Goal: Task Accomplishment & Management: Use online tool/utility

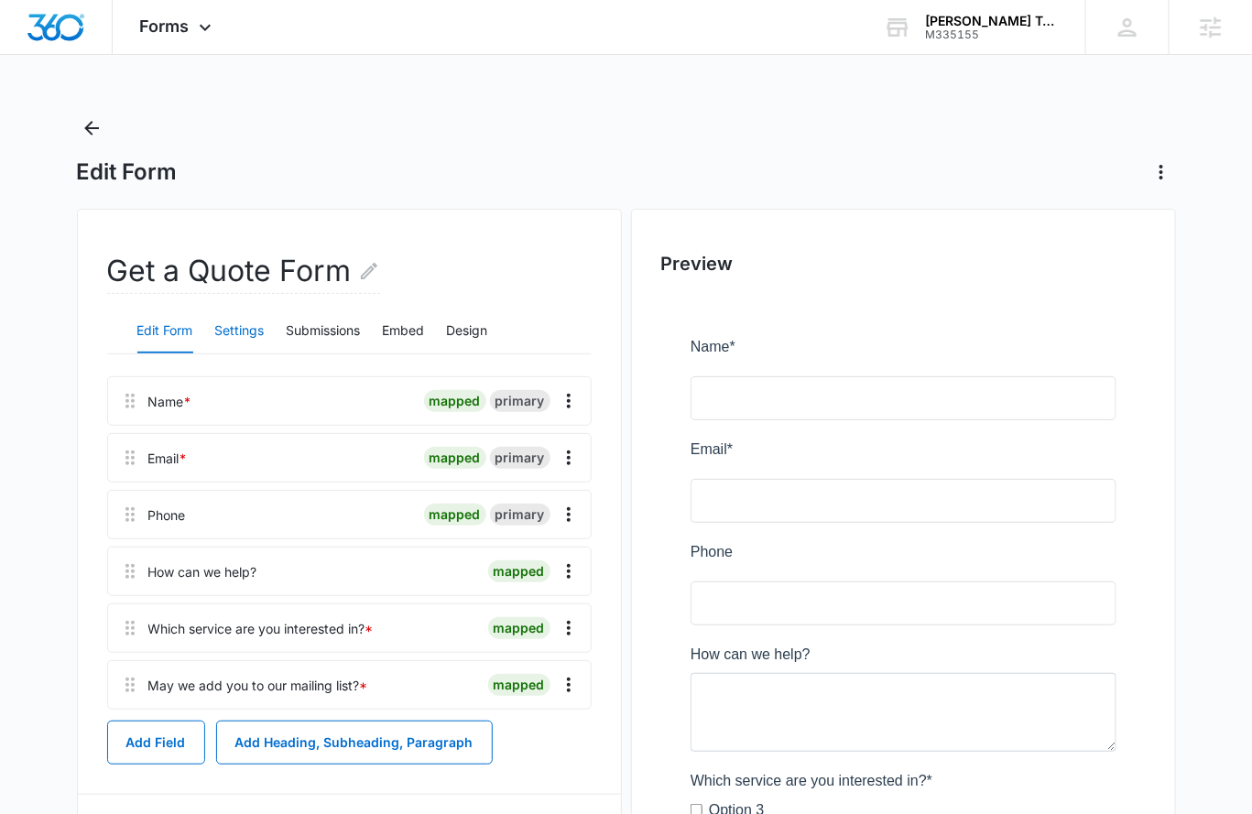
click at [253, 332] on button "Settings" at bounding box center [239, 332] width 49 height 44
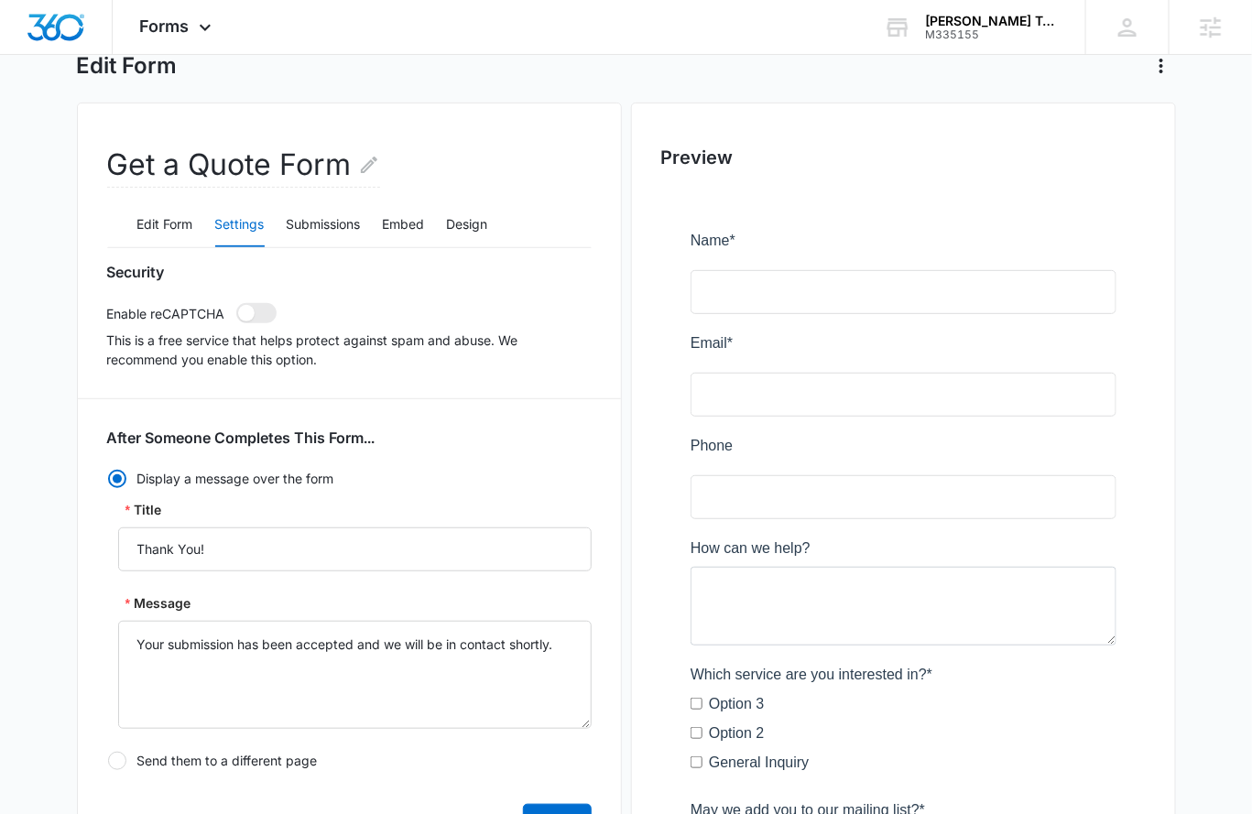
scroll to position [107, 0]
click at [310, 226] on button "Submissions" at bounding box center [324, 224] width 74 height 44
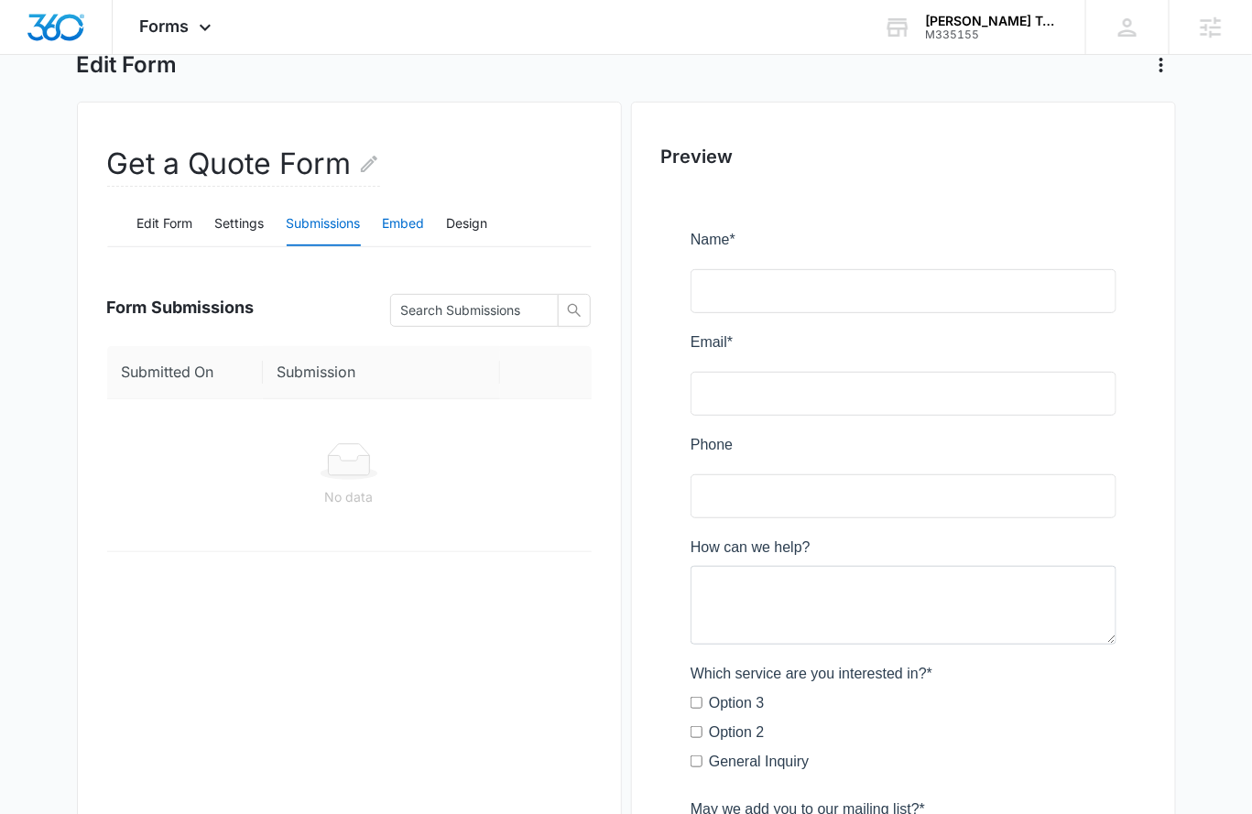
click at [404, 220] on button "Embed" at bounding box center [404, 224] width 42 height 44
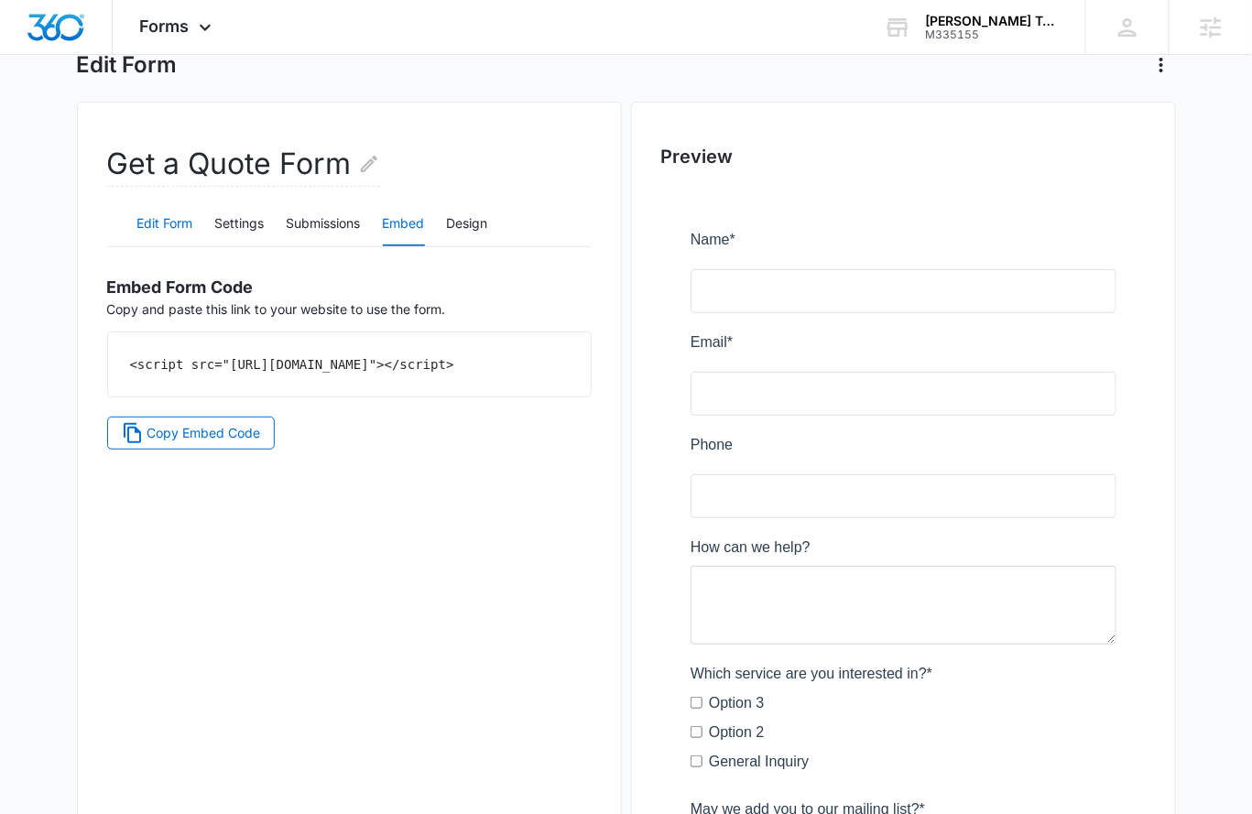
click at [182, 236] on button "Edit Form" at bounding box center [165, 224] width 56 height 44
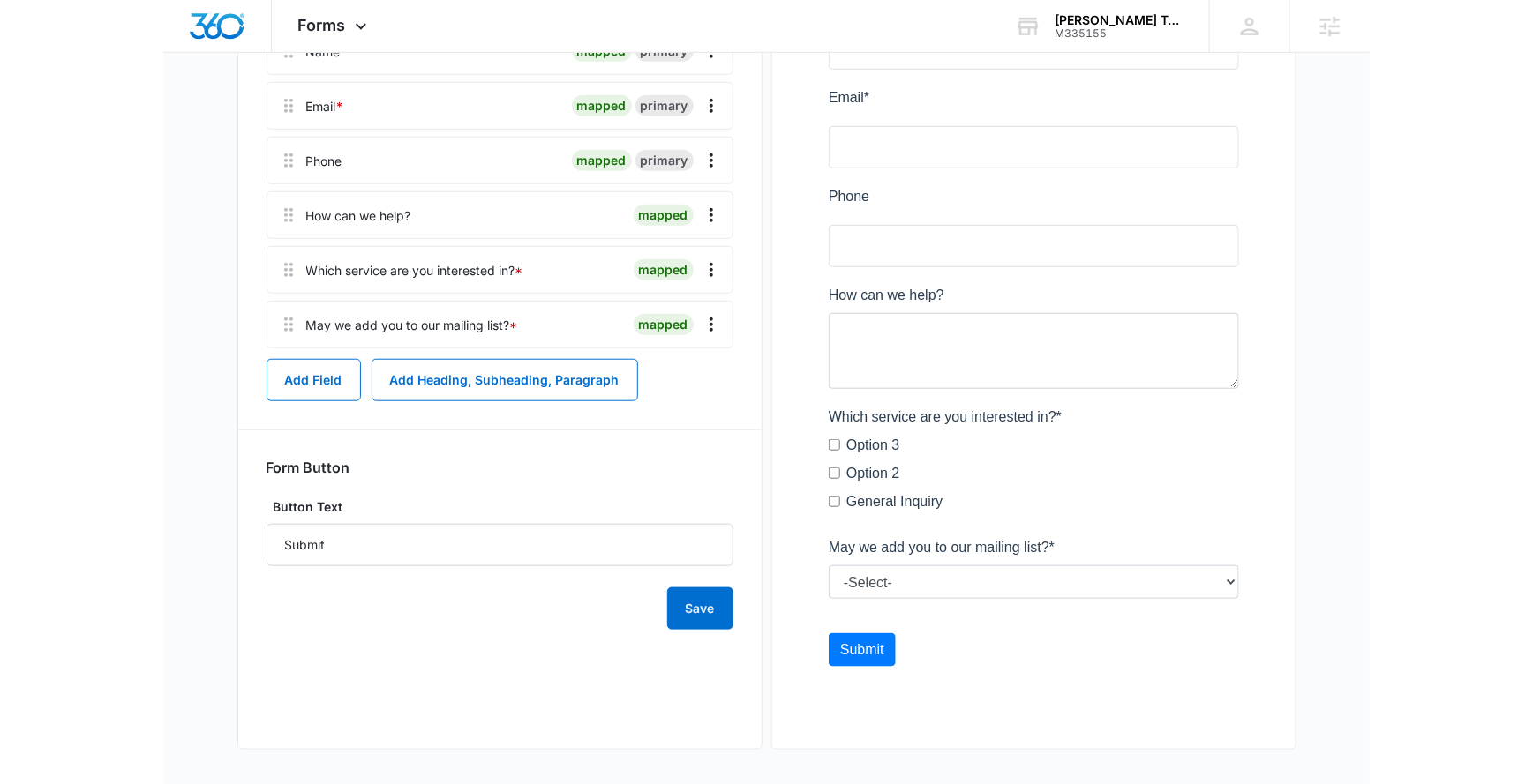
scroll to position [0, 0]
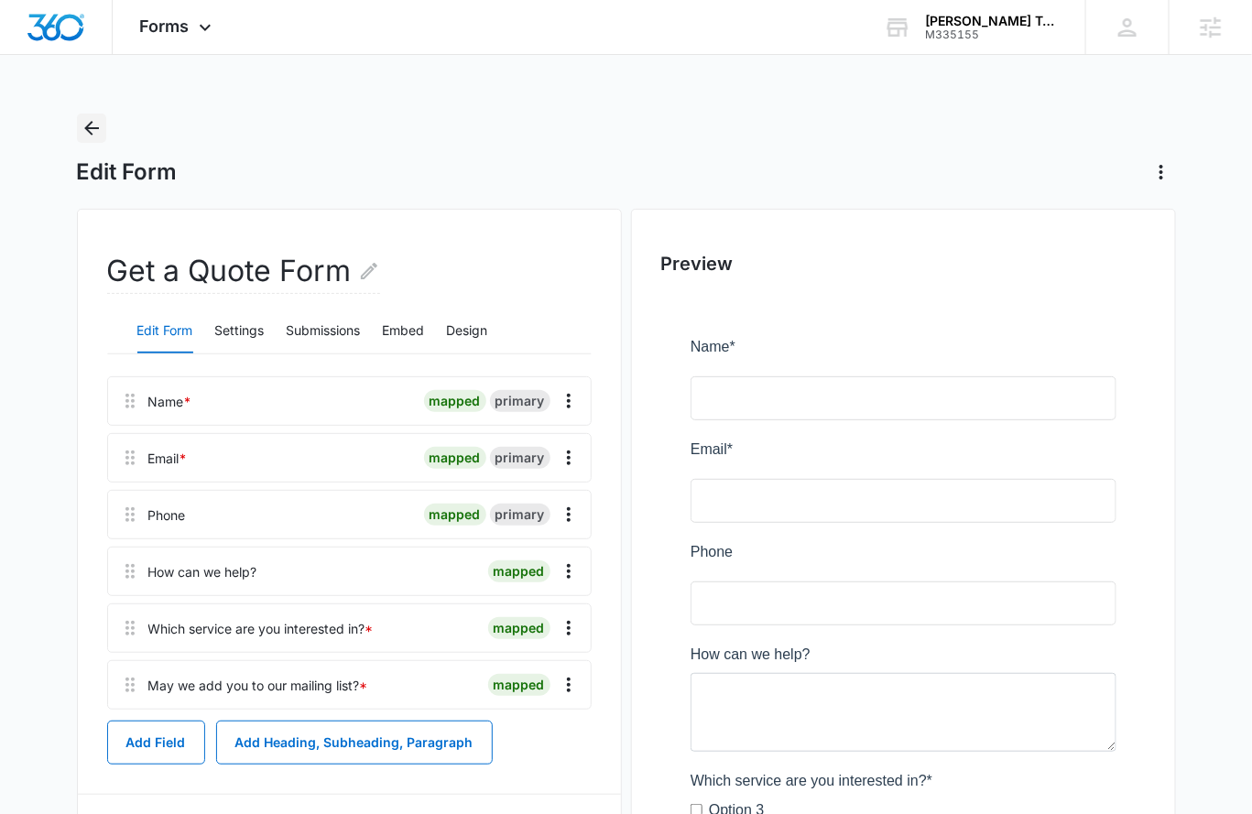
click at [96, 135] on icon "Back" at bounding box center [92, 128] width 22 height 22
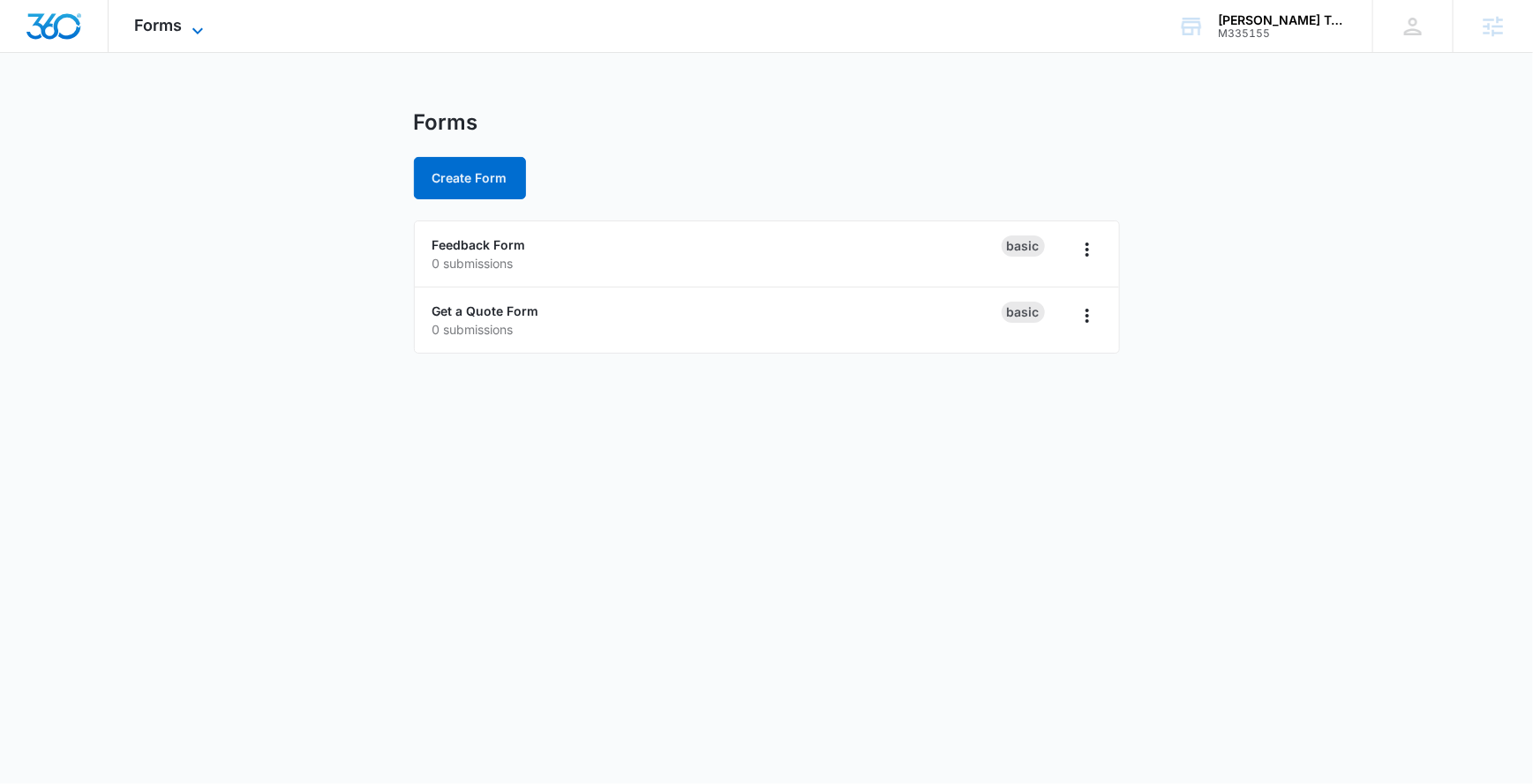
click at [182, 24] on div "Forms Apps Reputation Websites Forms CRM Email Social Shop Content Ads Intellig…" at bounding box center [172, 26] width 126 height 52
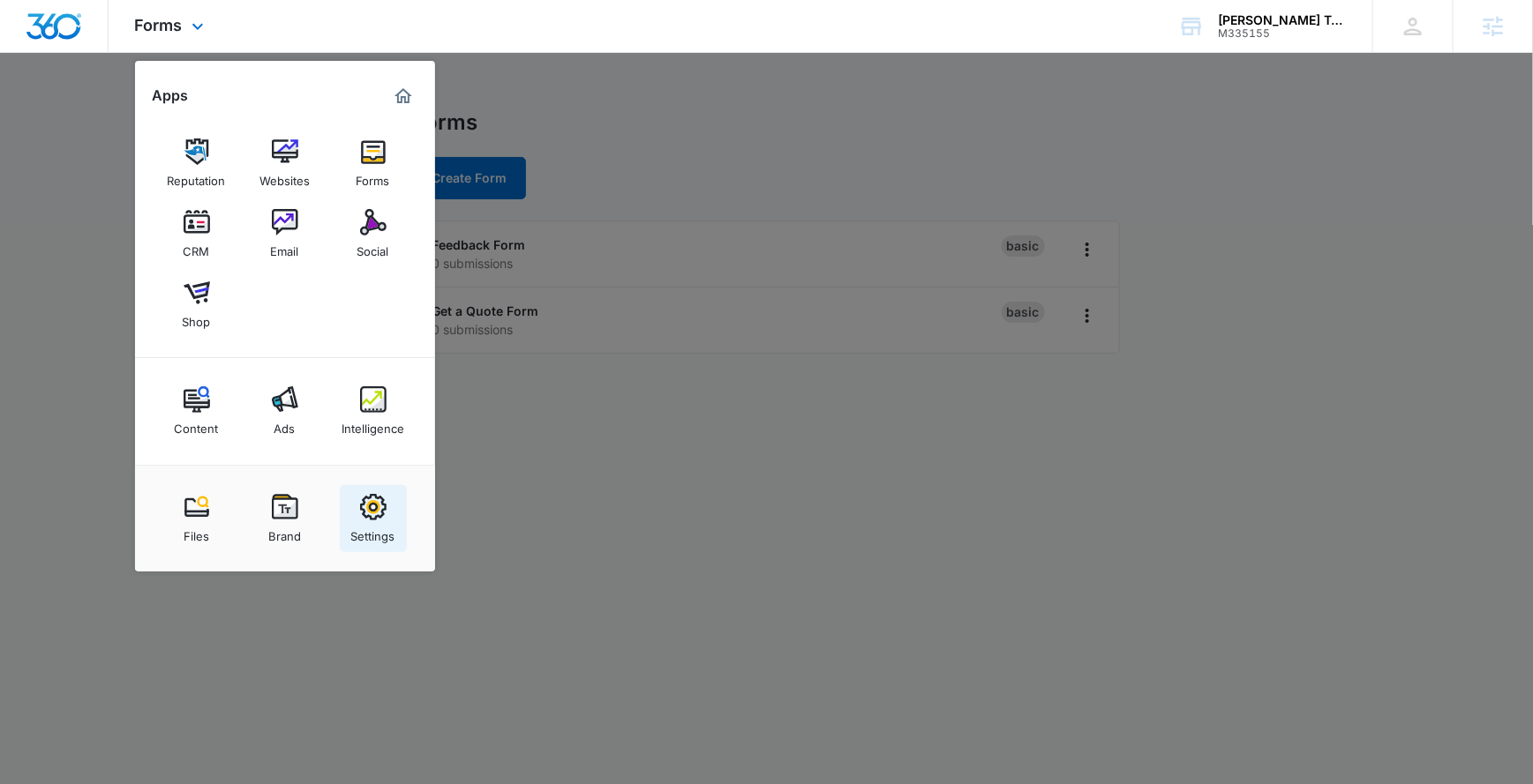
click at [374, 525] on div "Settings" at bounding box center [374, 532] width 44 height 23
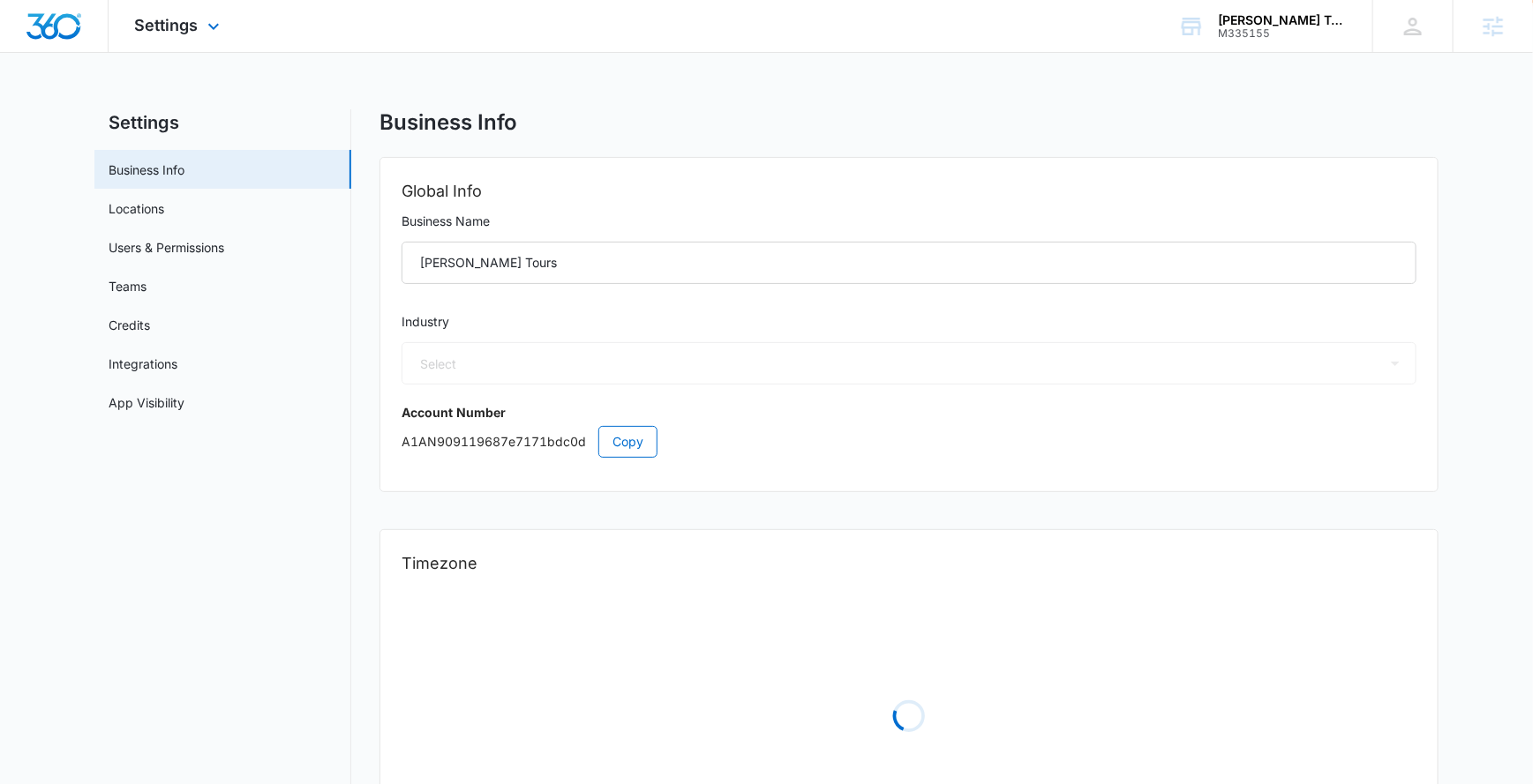
select select "33"
select select "US"
select select "America/[GEOGRAPHIC_DATA]"
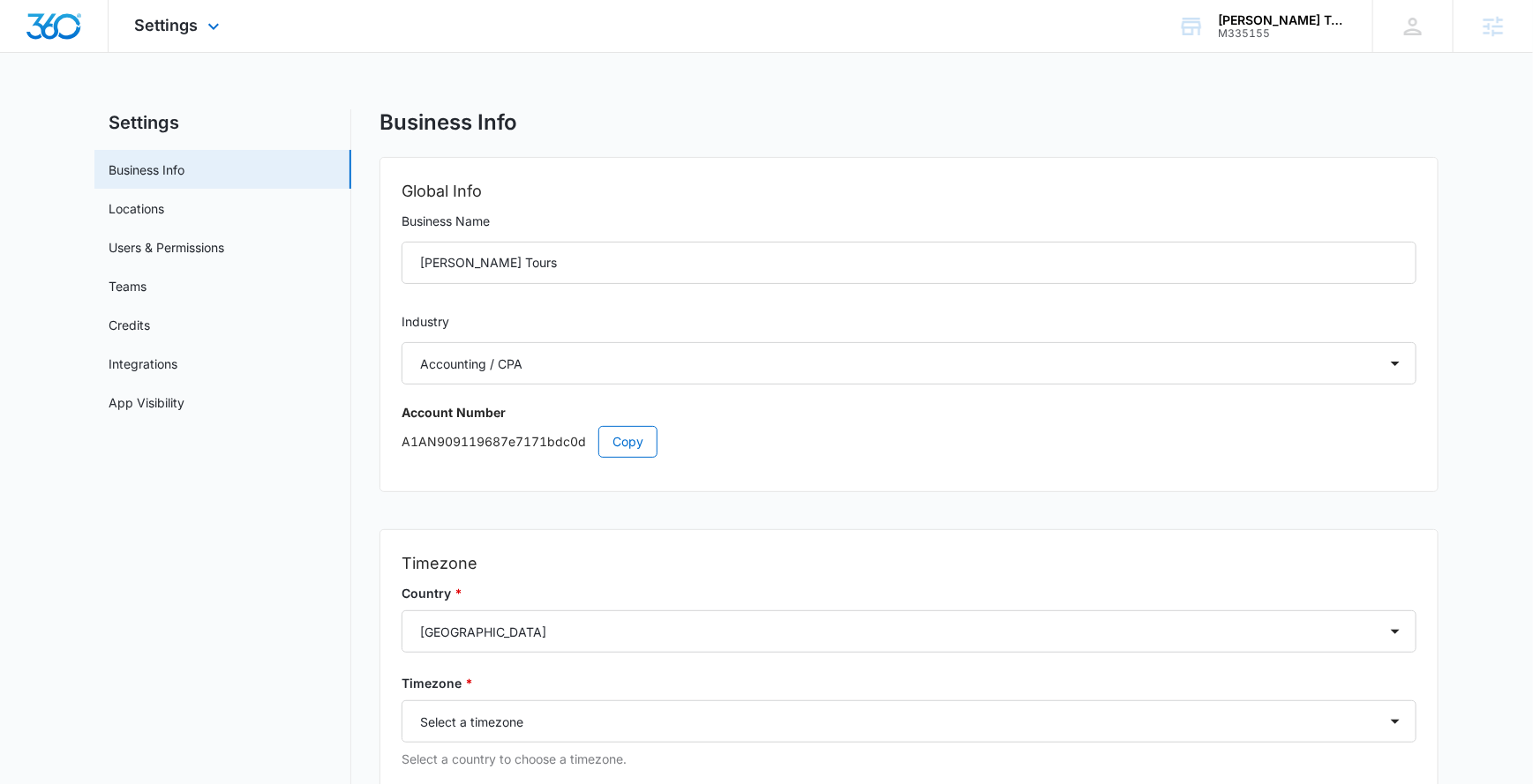
click at [191, 44] on div "Settings Apps Reputation Websites Forms CRM Email Social Shop Content Ads Intel…" at bounding box center [179, 26] width 142 height 52
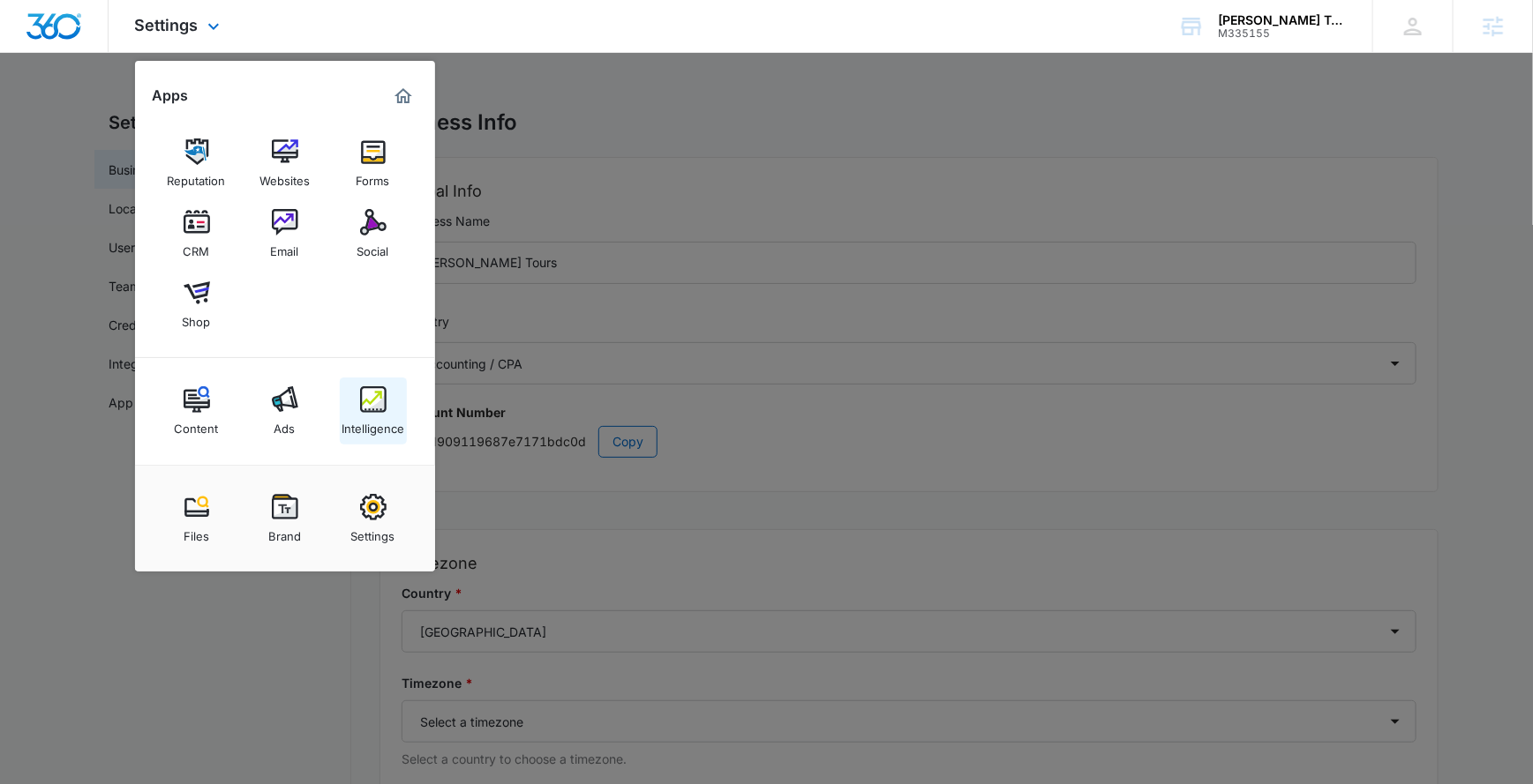
click at [359, 415] on div "Intelligence" at bounding box center [372, 425] width 63 height 23
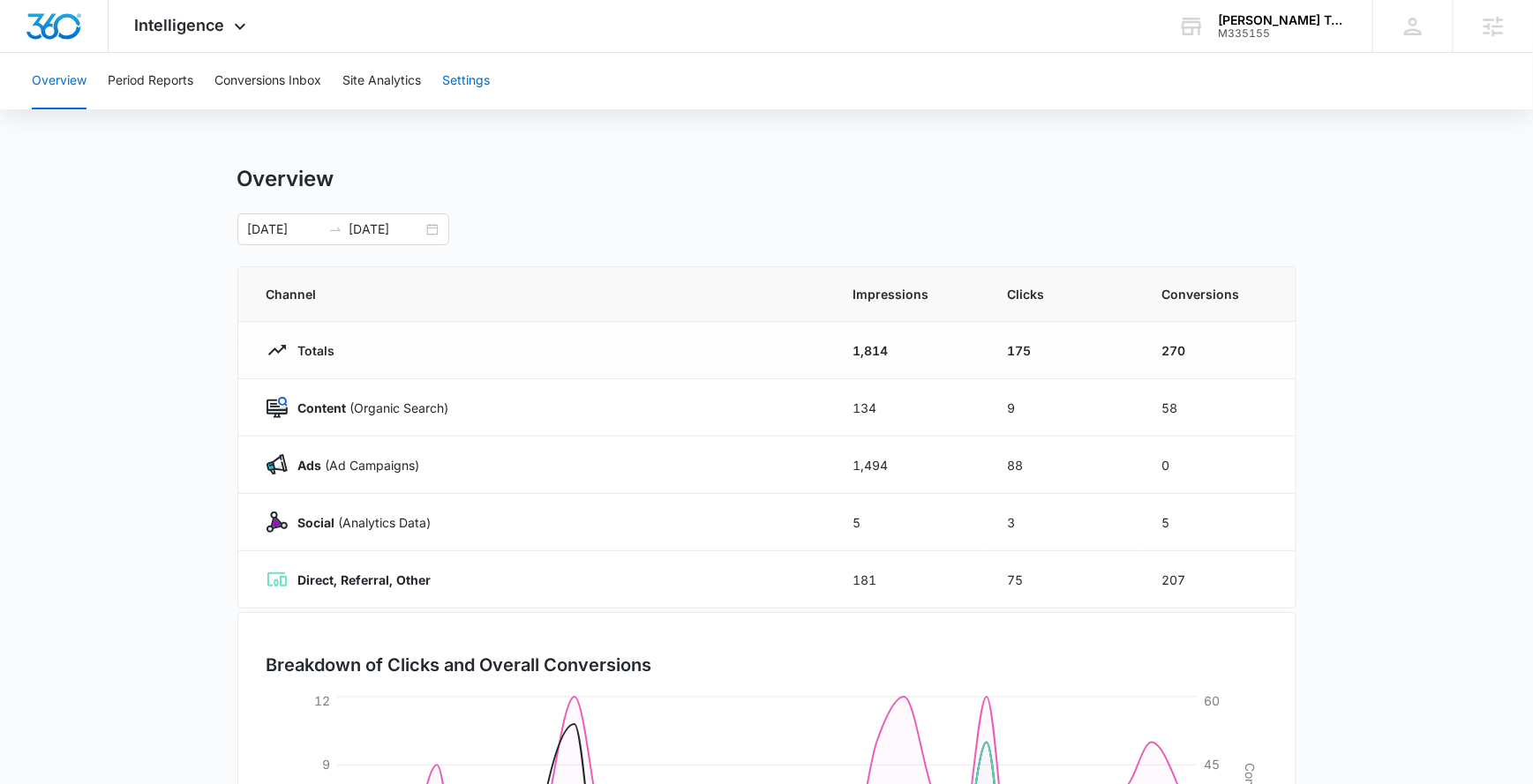
click at [484, 82] on button "Settings" at bounding box center [465, 81] width 47 height 57
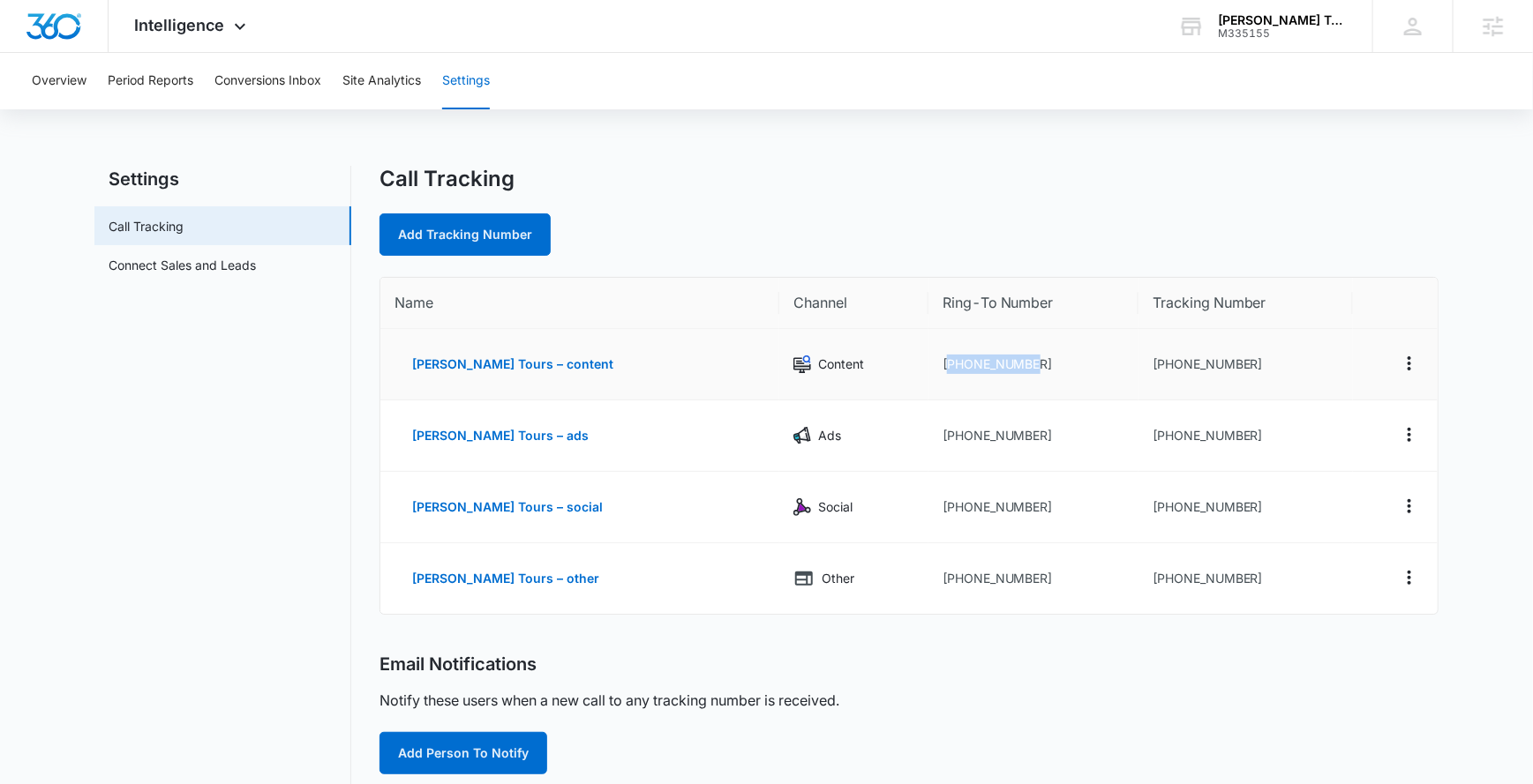
drag, startPoint x: 1016, startPoint y: 362, endPoint x: 923, endPoint y: 368, distance: 93.2
click at [929, 368] on td "[PHONE_NUMBER]" at bounding box center [1034, 365] width 210 height 71
copy td "12425516069"
click at [929, 376] on td "[PHONE_NUMBER]" at bounding box center [1034, 365] width 210 height 71
drag, startPoint x: 913, startPoint y: 362, endPoint x: 1010, endPoint y: 362, distance: 97.0
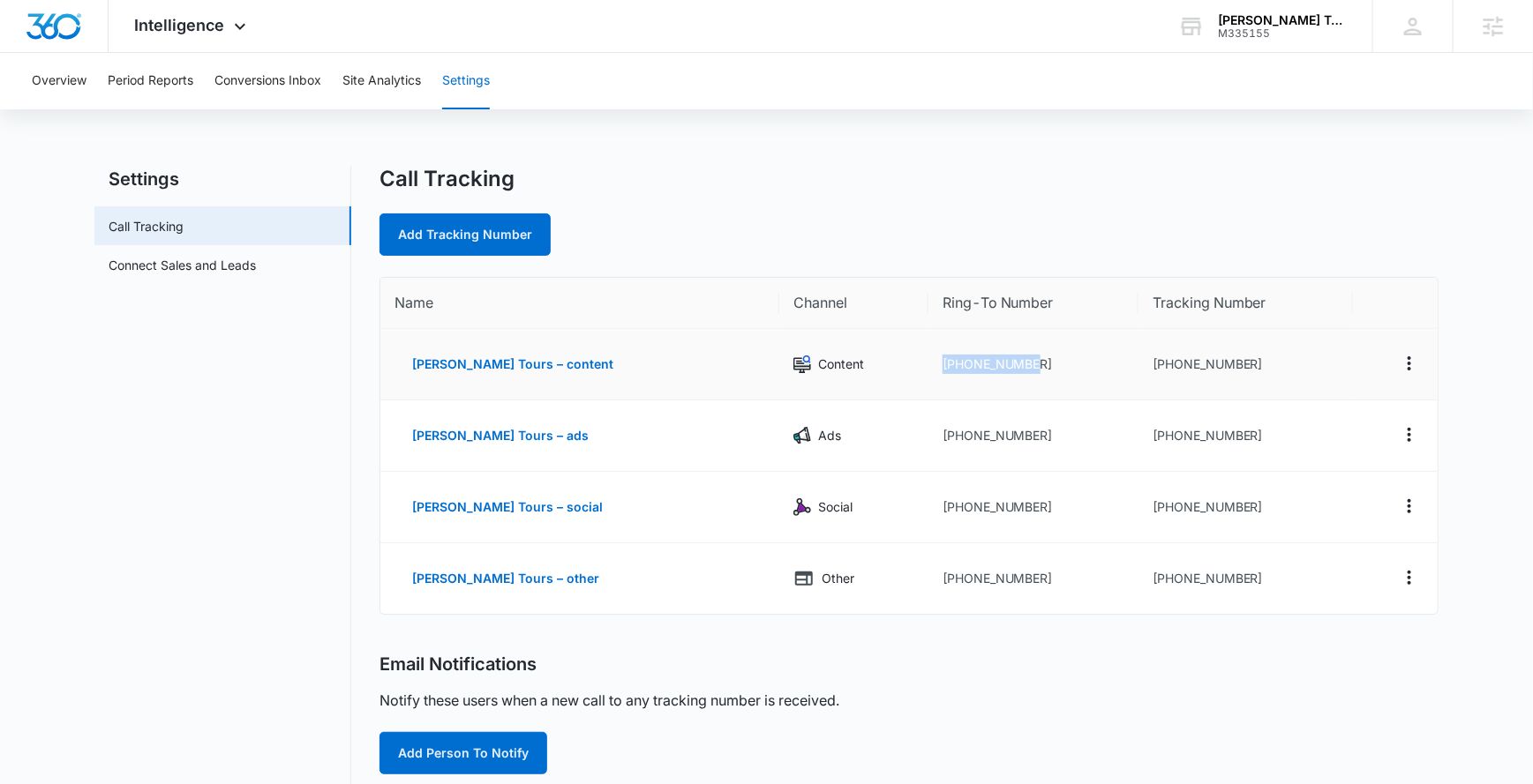
click at [1010, 362] on td "[PHONE_NUMBER]" at bounding box center [1034, 365] width 210 height 71
copy td "[PHONE_NUMBER]"
click at [213, 17] on span "Intelligence" at bounding box center [179, 24] width 90 height 18
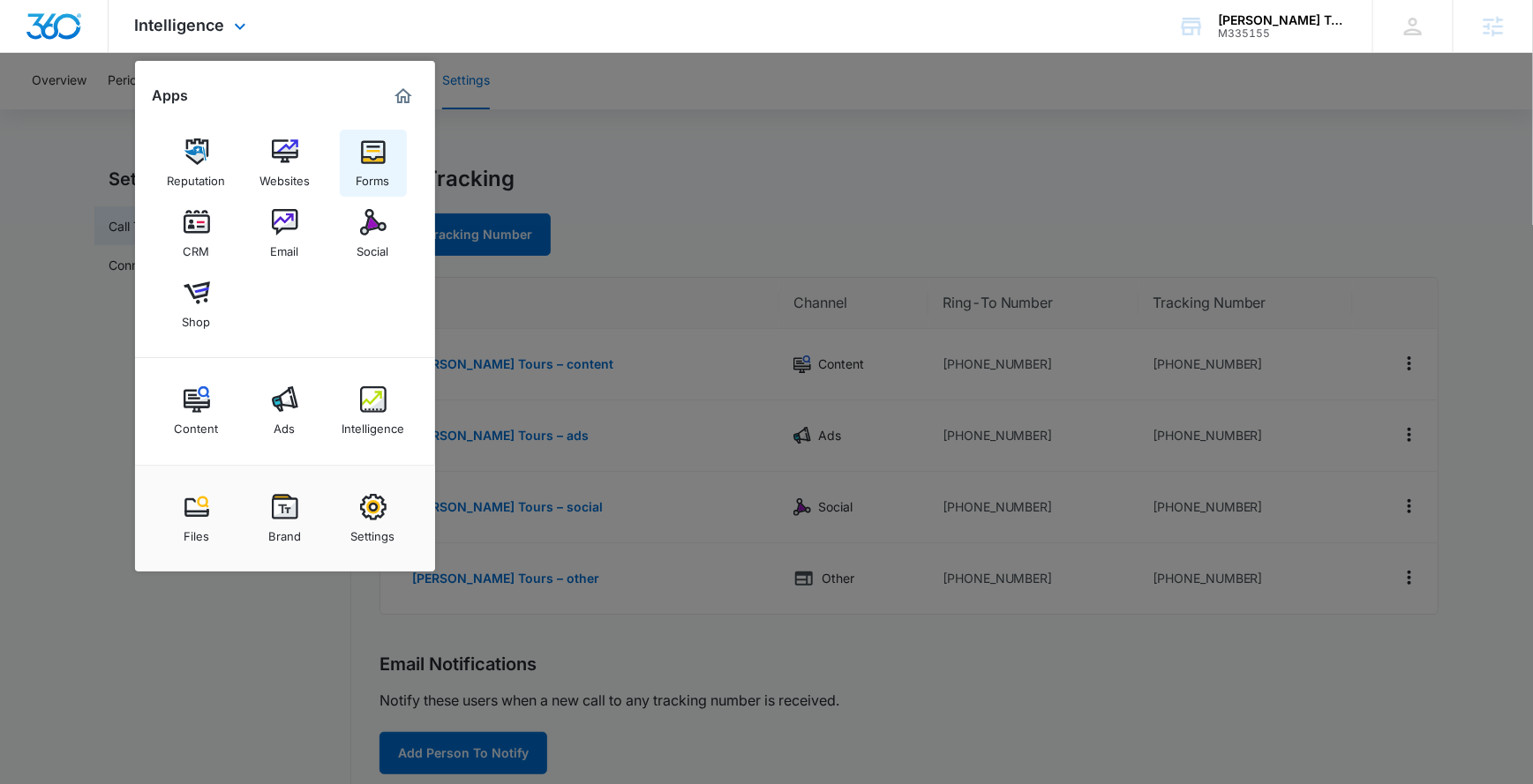
click at [366, 165] on div "Forms" at bounding box center [373, 176] width 34 height 23
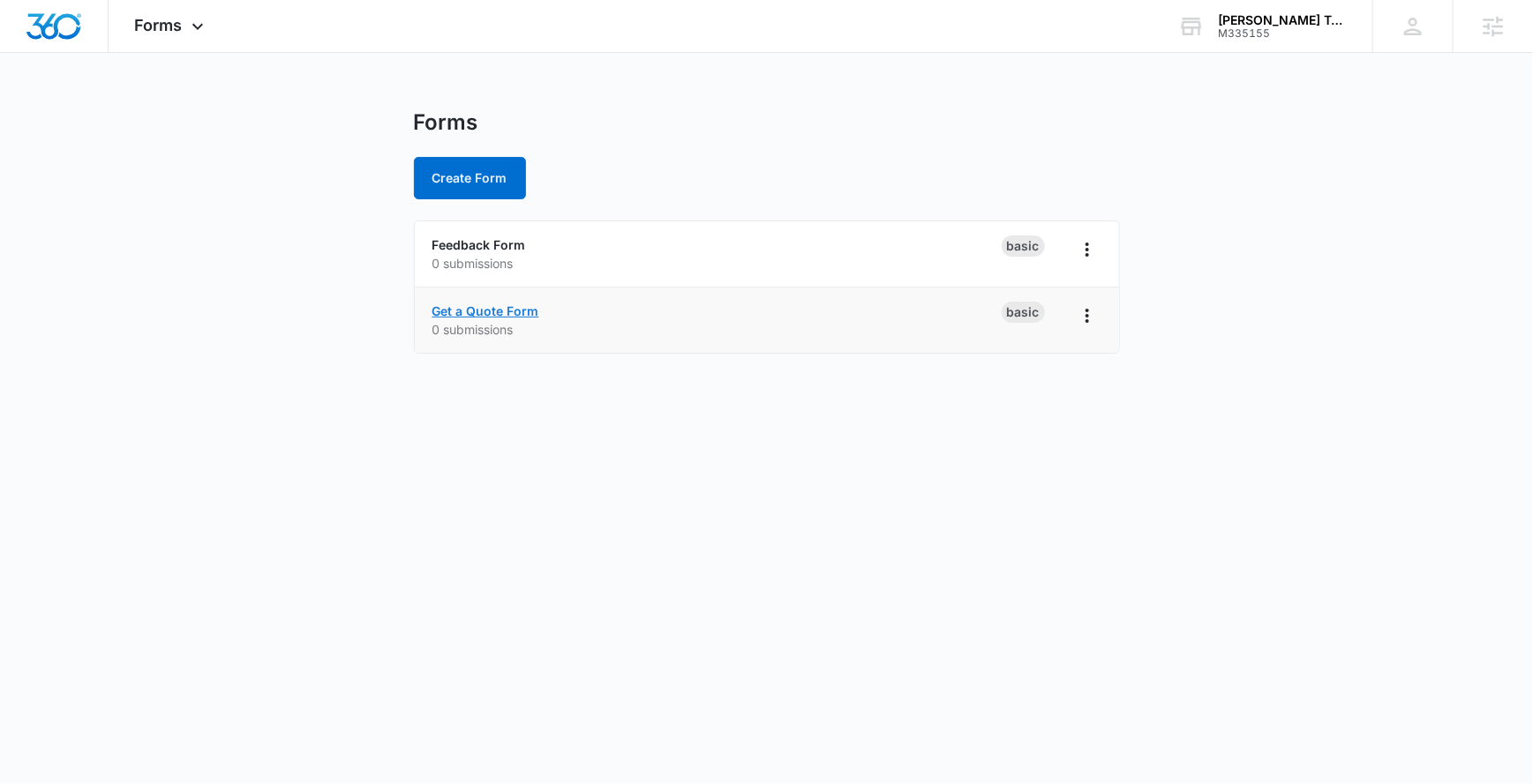
click at [510, 308] on link "Get a Quote Form" at bounding box center [486, 311] width 107 height 15
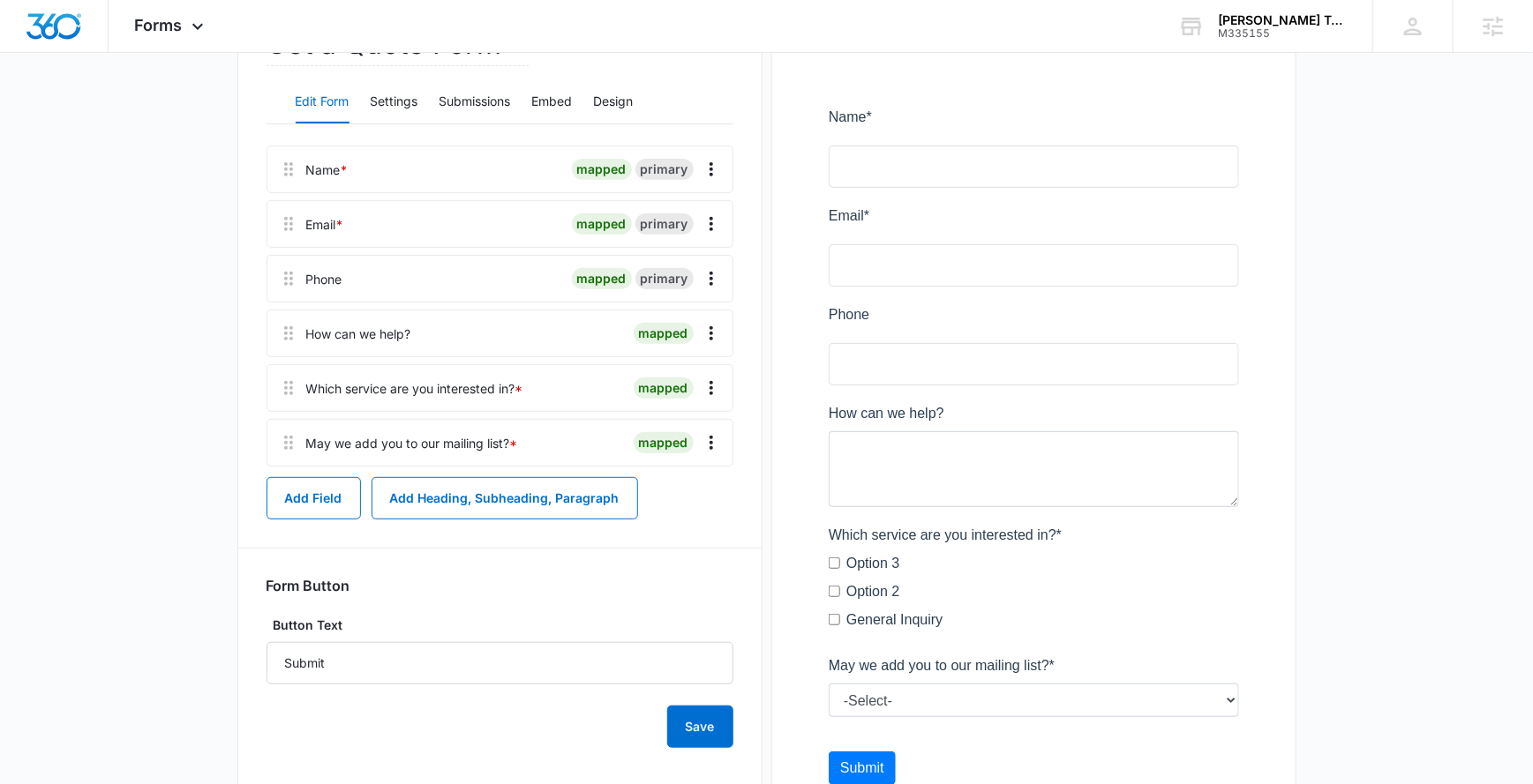
scroll to position [182, 0]
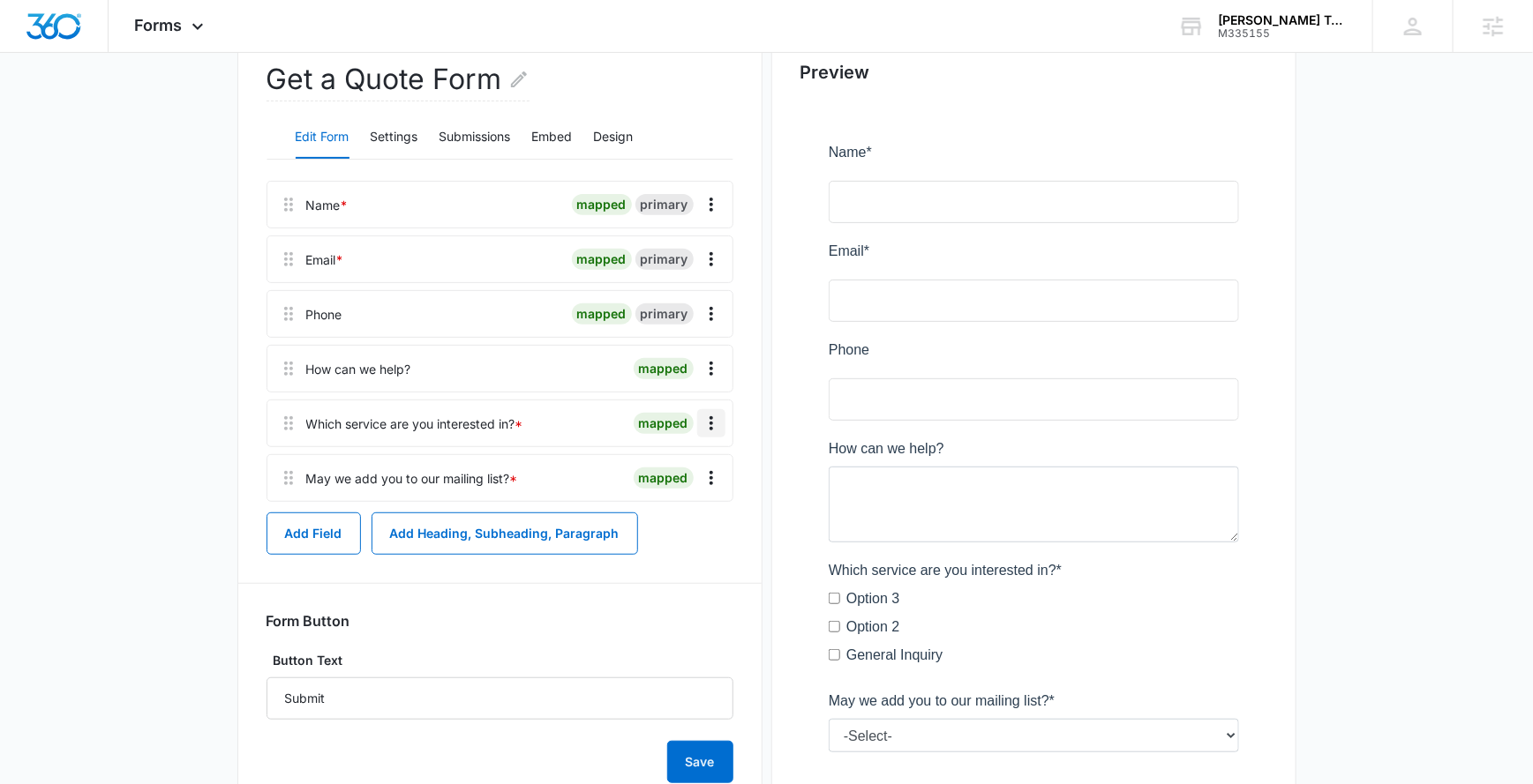
click at [709, 425] on icon "Overflow Menu" at bounding box center [711, 424] width 21 height 21
click at [670, 501] on div "Delete" at bounding box center [664, 498] width 37 height 13
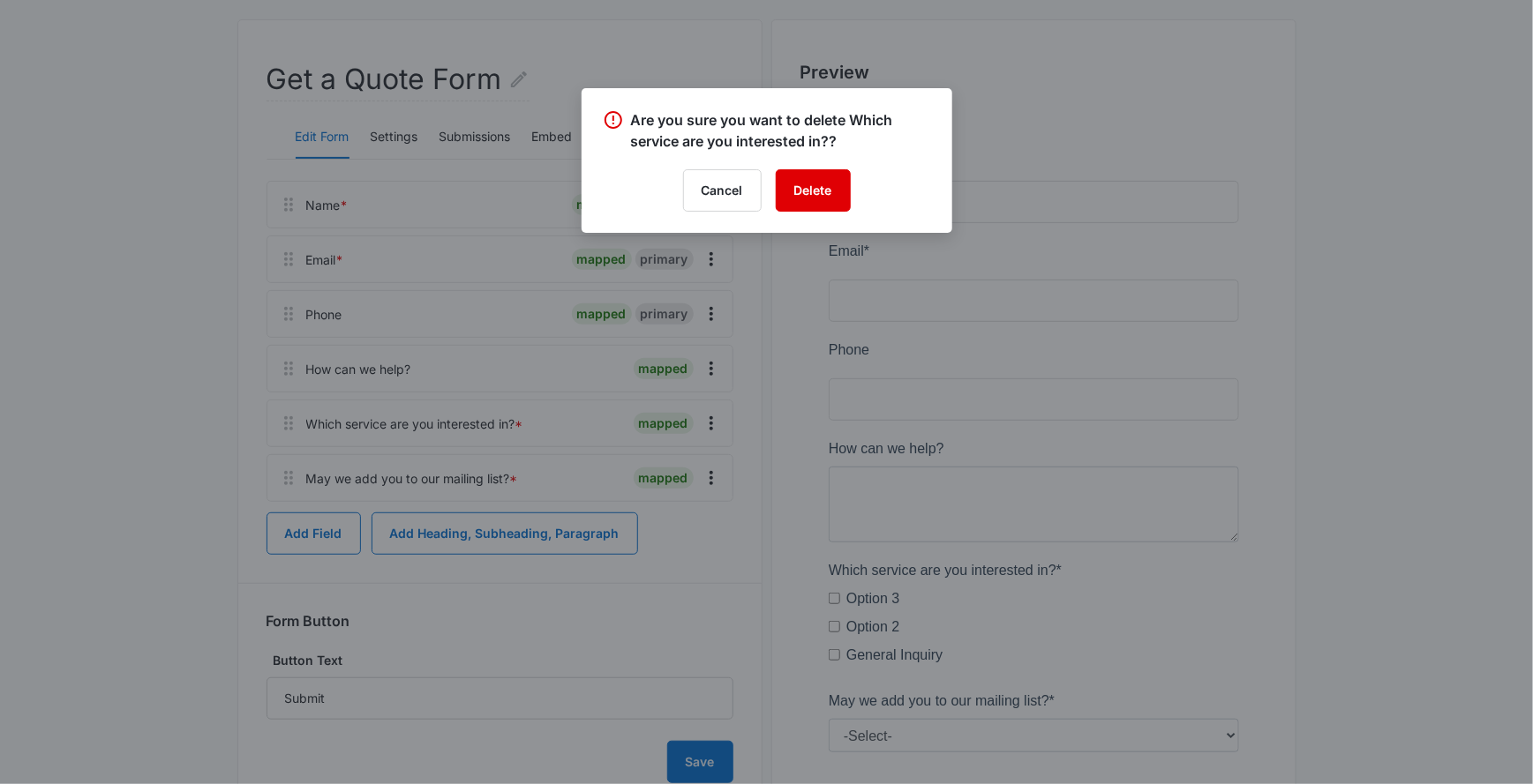
click at [814, 179] on button "Delete" at bounding box center [813, 191] width 75 height 42
click at [720, 186] on div "Cancel Loading Delete" at bounding box center [767, 191] width 329 height 42
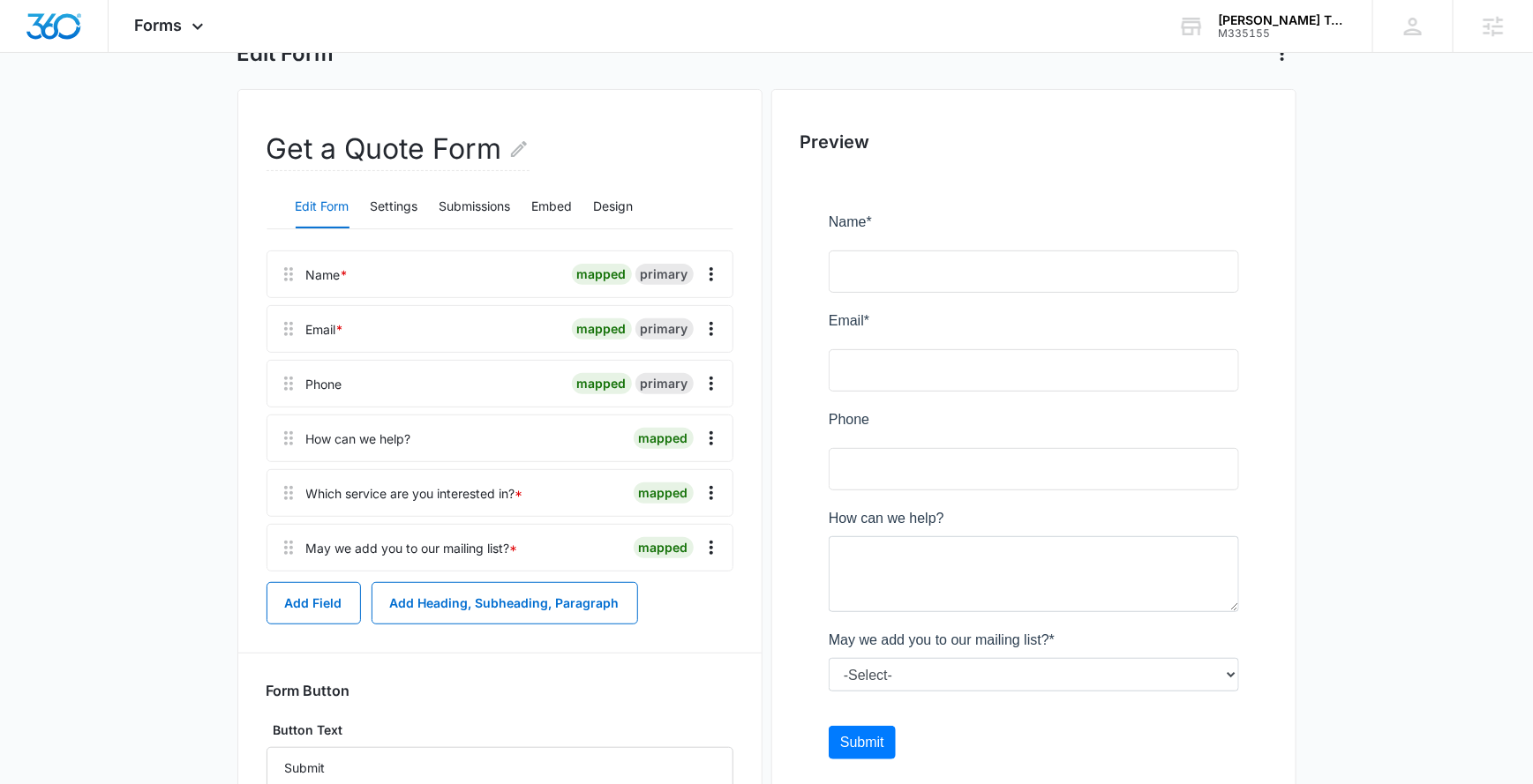
scroll to position [129, 0]
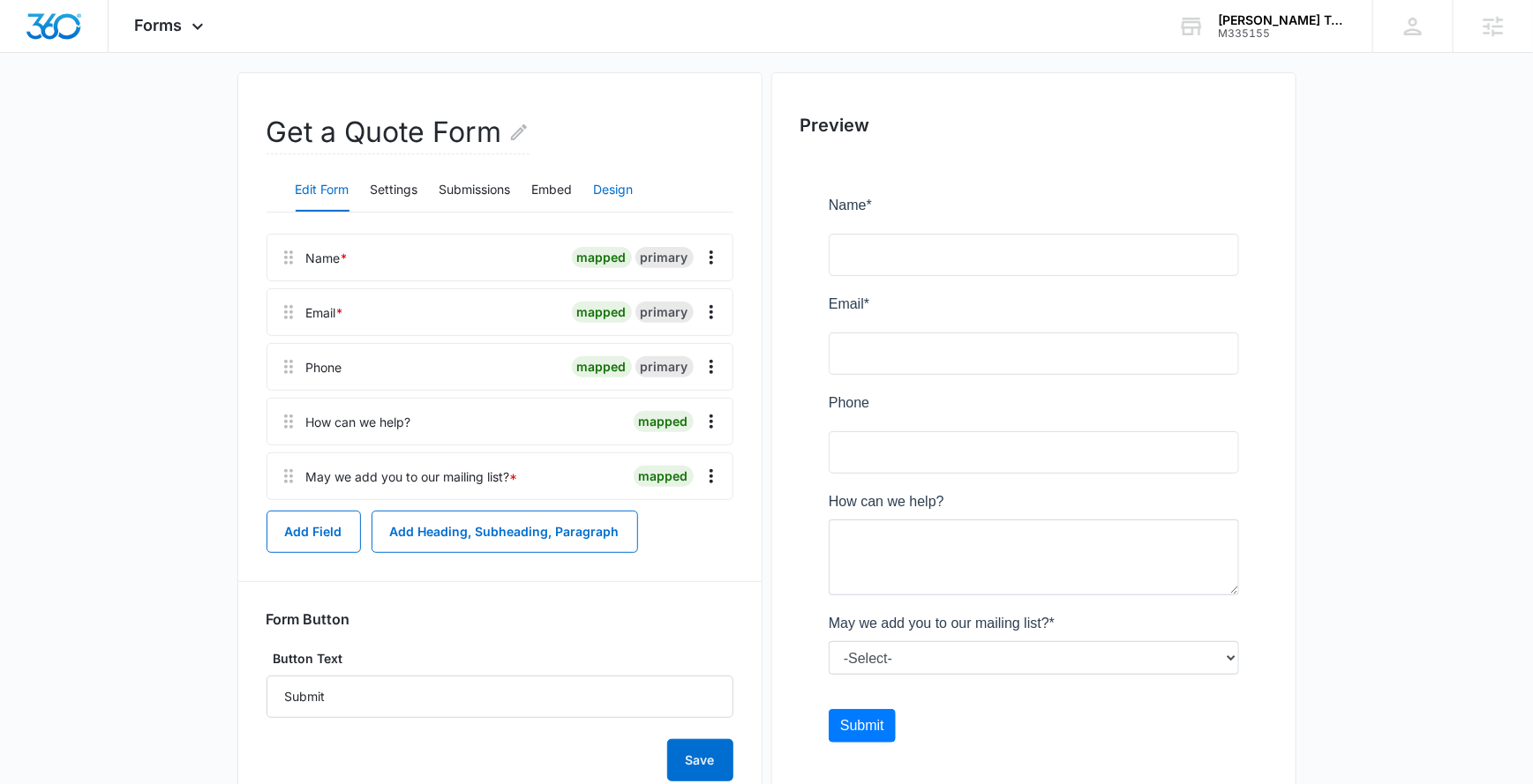
click at [606, 206] on button "Design" at bounding box center [613, 191] width 40 height 42
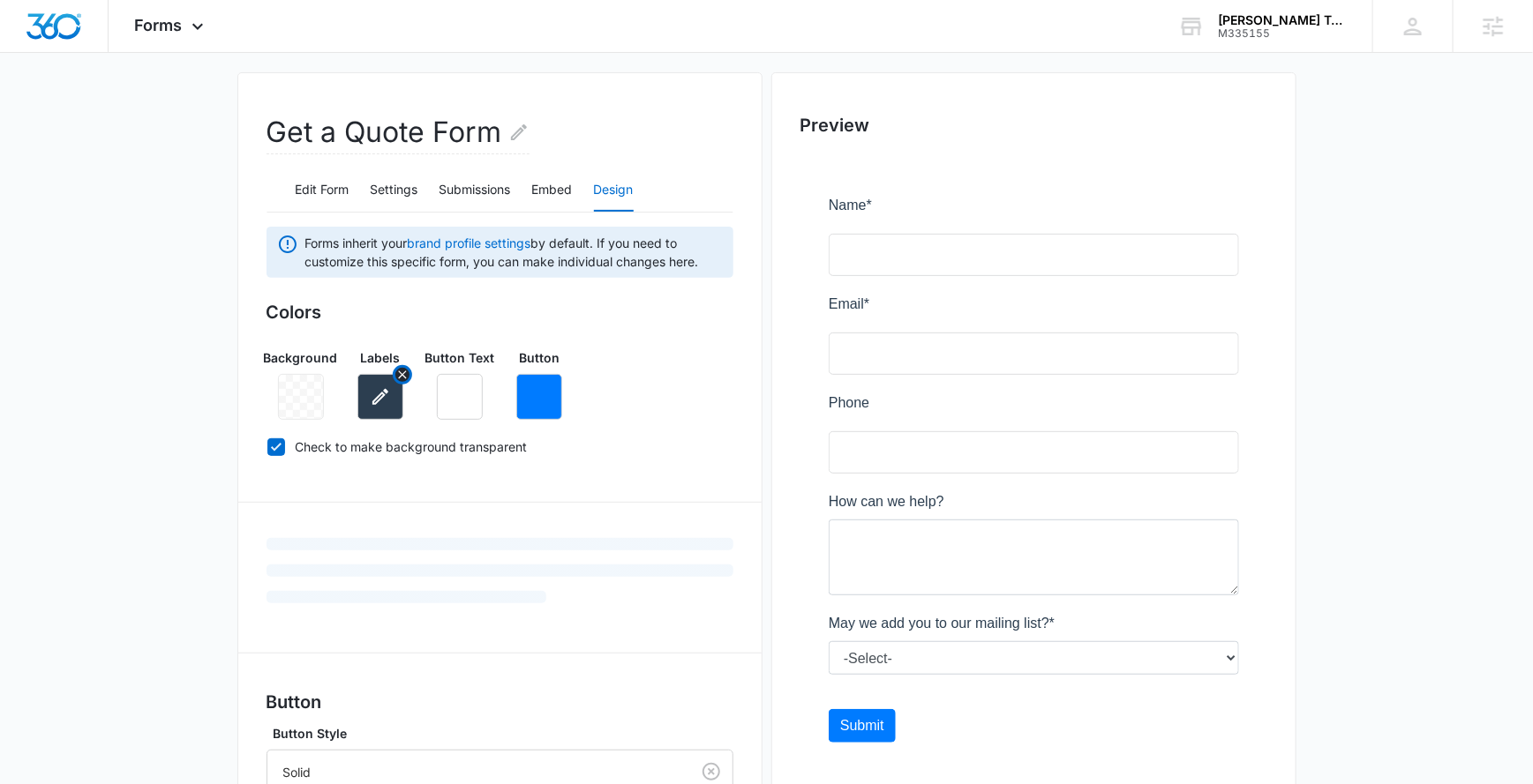
click at [375, 400] on icon "button" at bounding box center [381, 397] width 15 height 15
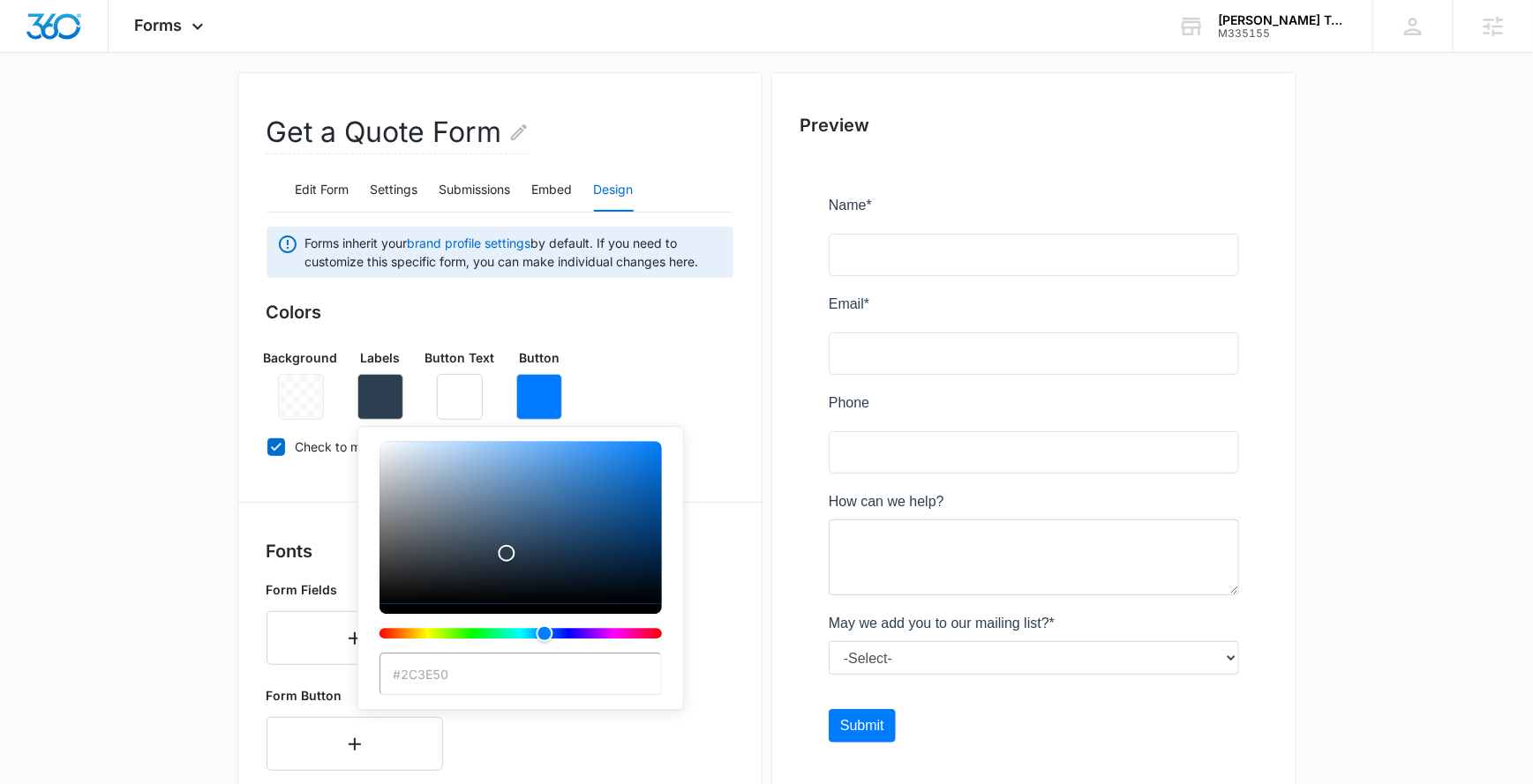
paste input "e94e44"
type input "#e94e44"
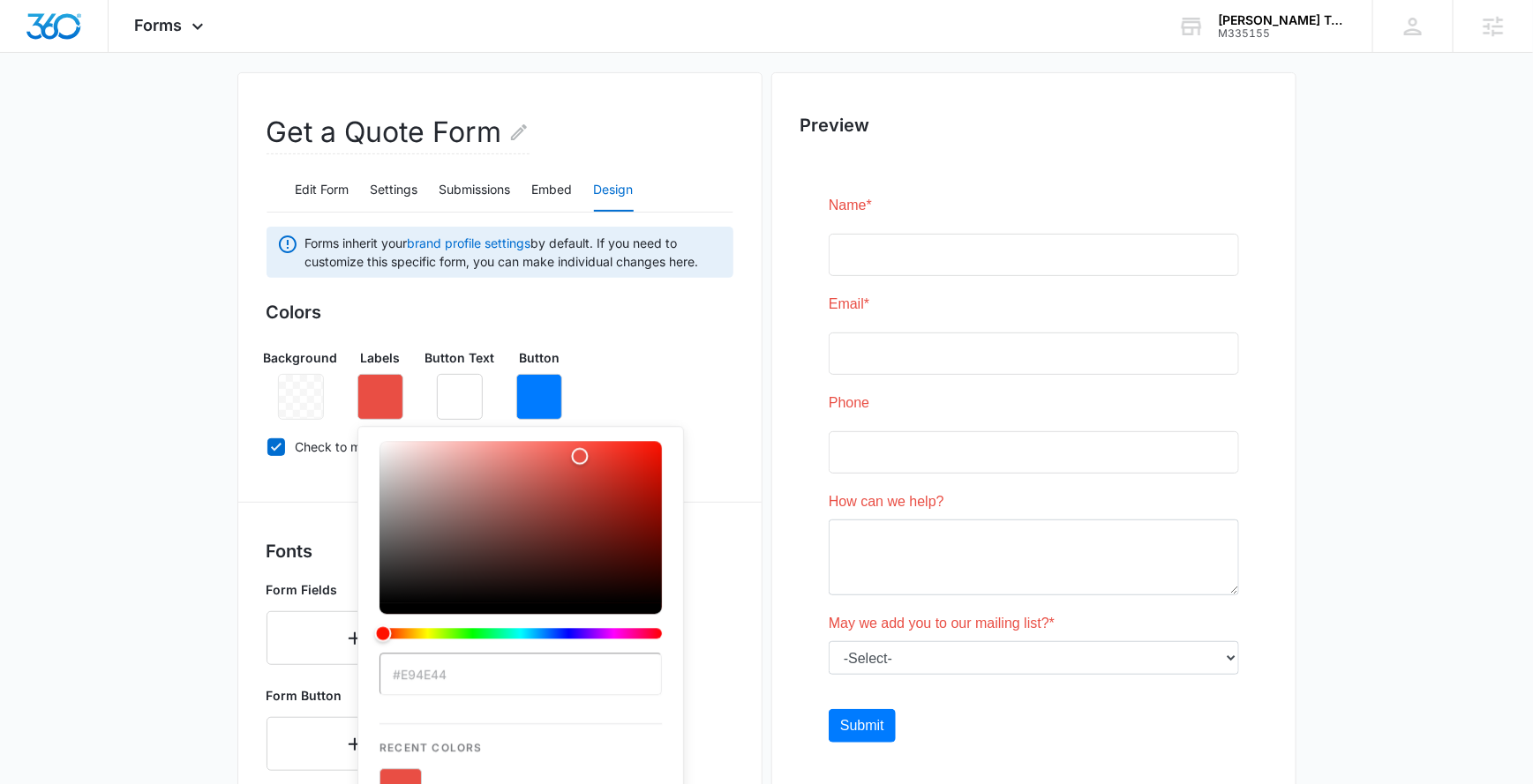
click at [682, 395] on div "Background Labels #e94e44 Recent Colors Button Text Button" at bounding box center [500, 377] width 467 height 86
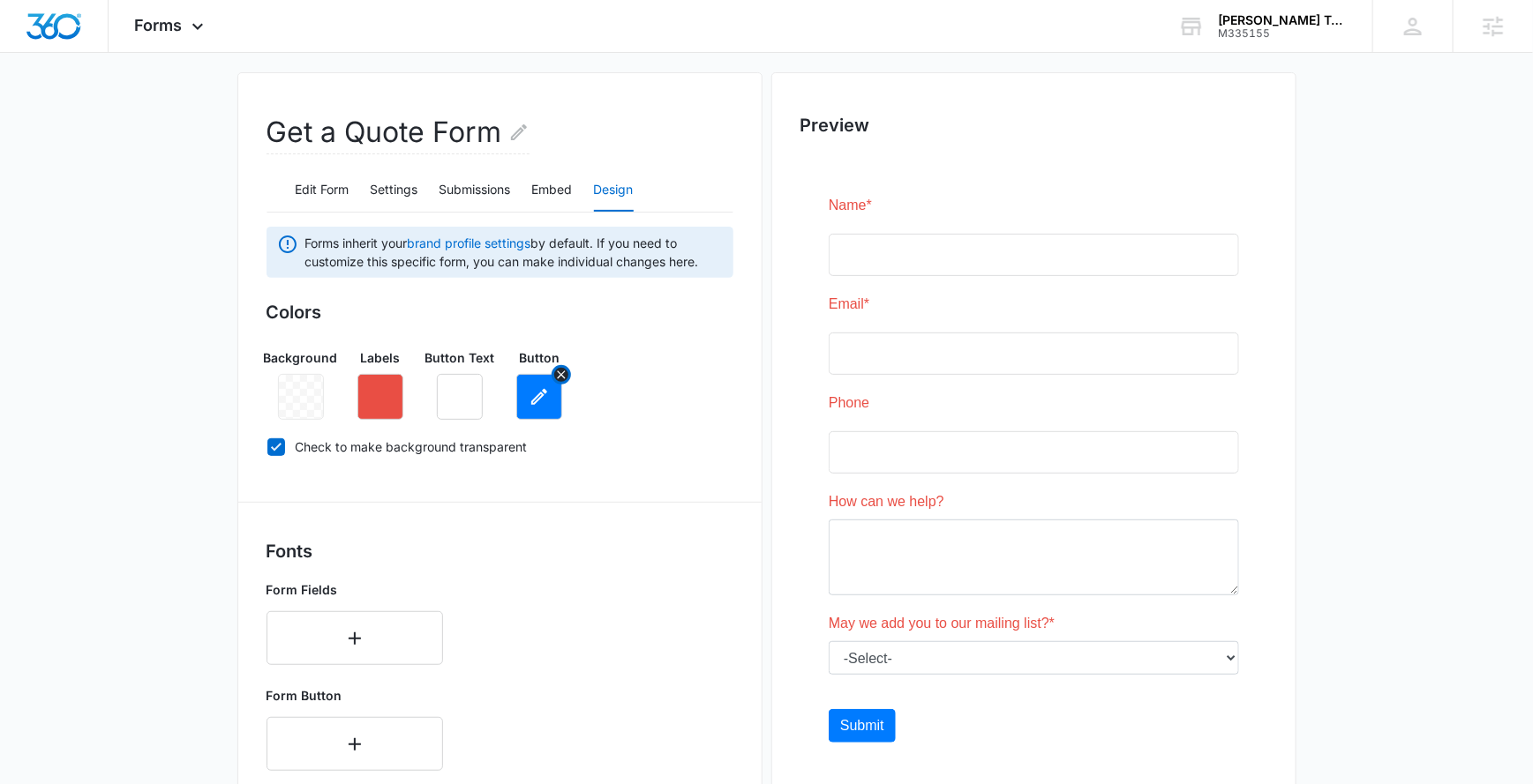
click at [551, 397] on button "button" at bounding box center [540, 397] width 46 height 46
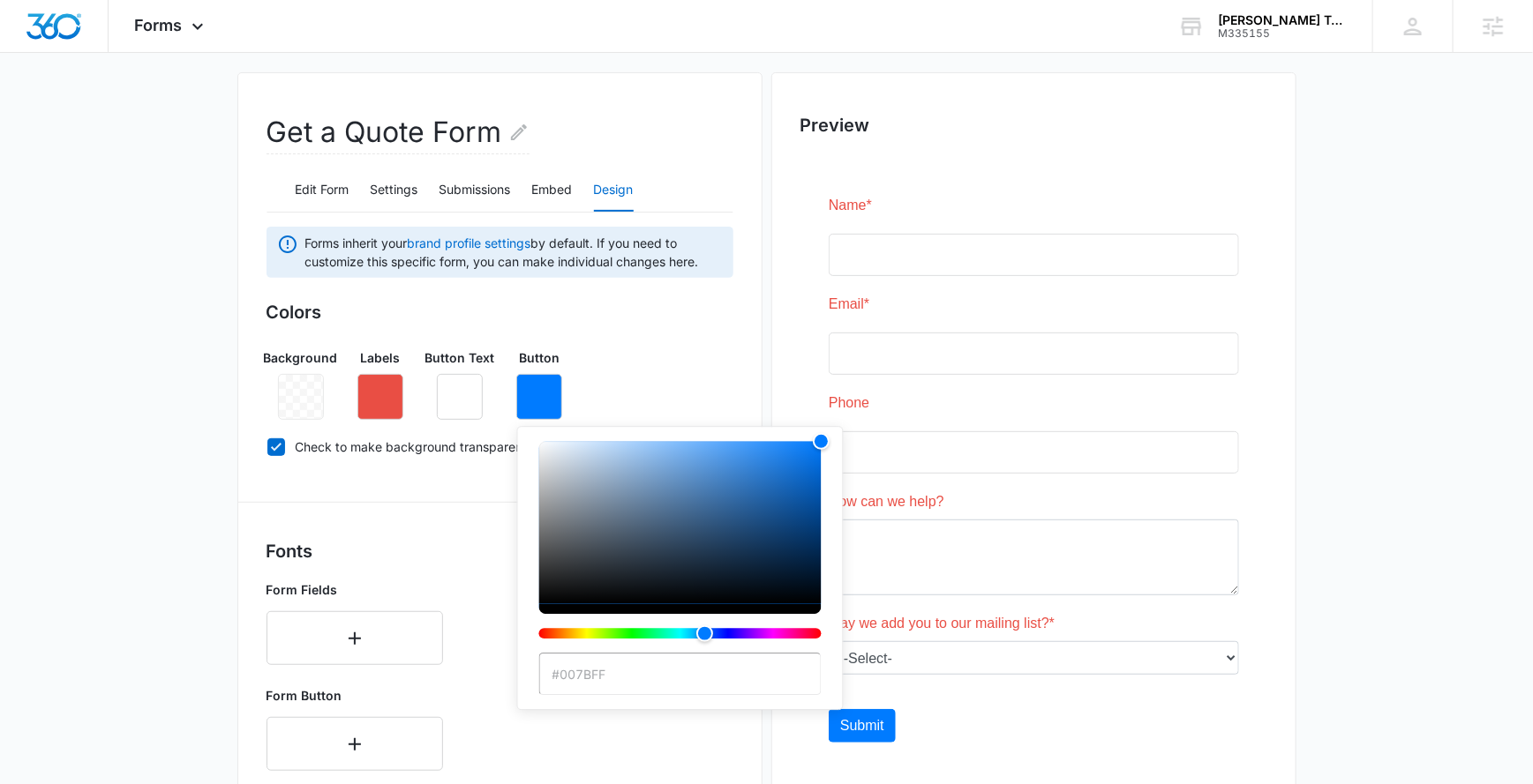
type input "#e94e44"
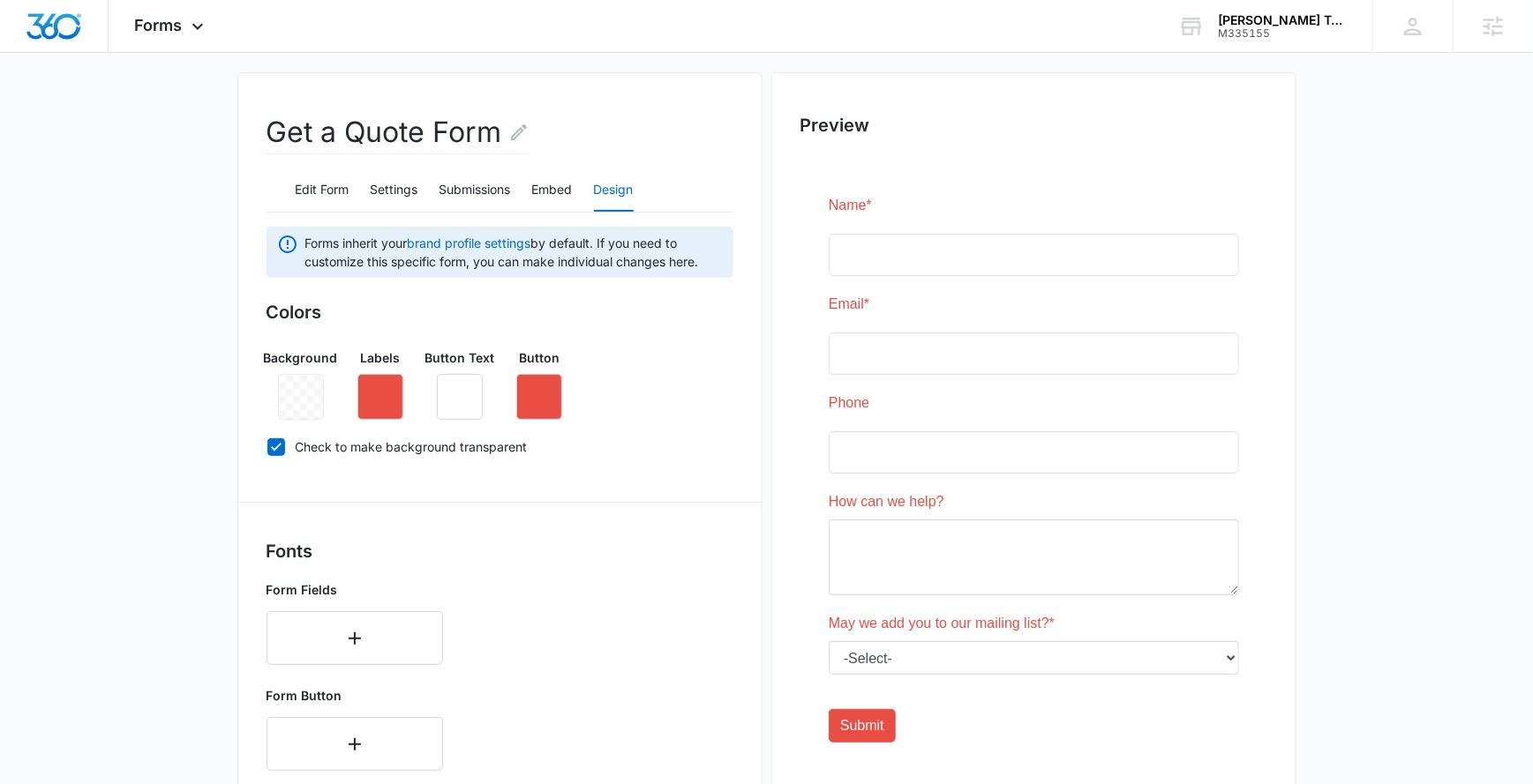
click at [687, 346] on div "Background Labels Button Text Button" at bounding box center [500, 377] width 467 height 86
click at [386, 398] on icon "button" at bounding box center [381, 397] width 21 height 21
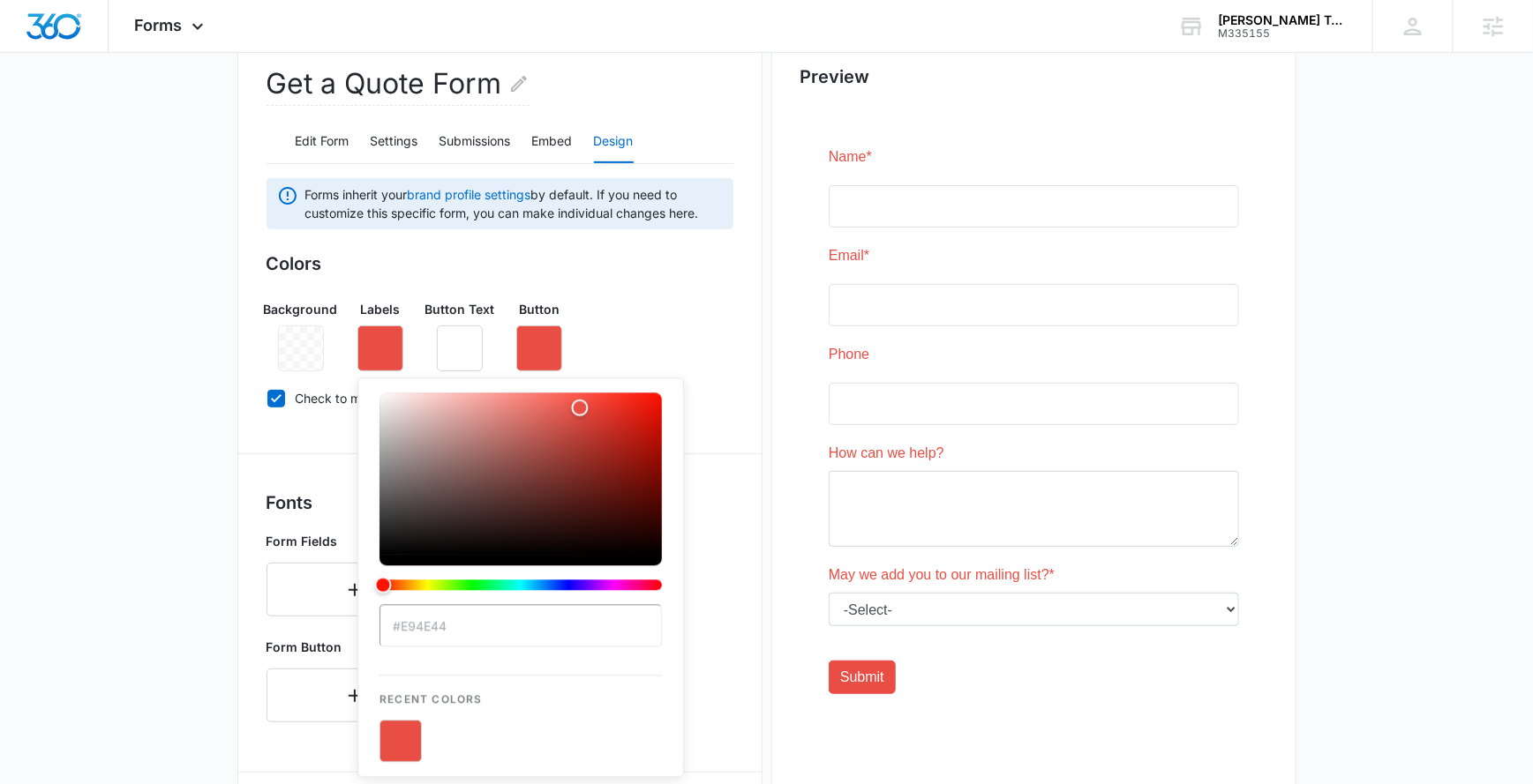
scroll to position [205, 0]
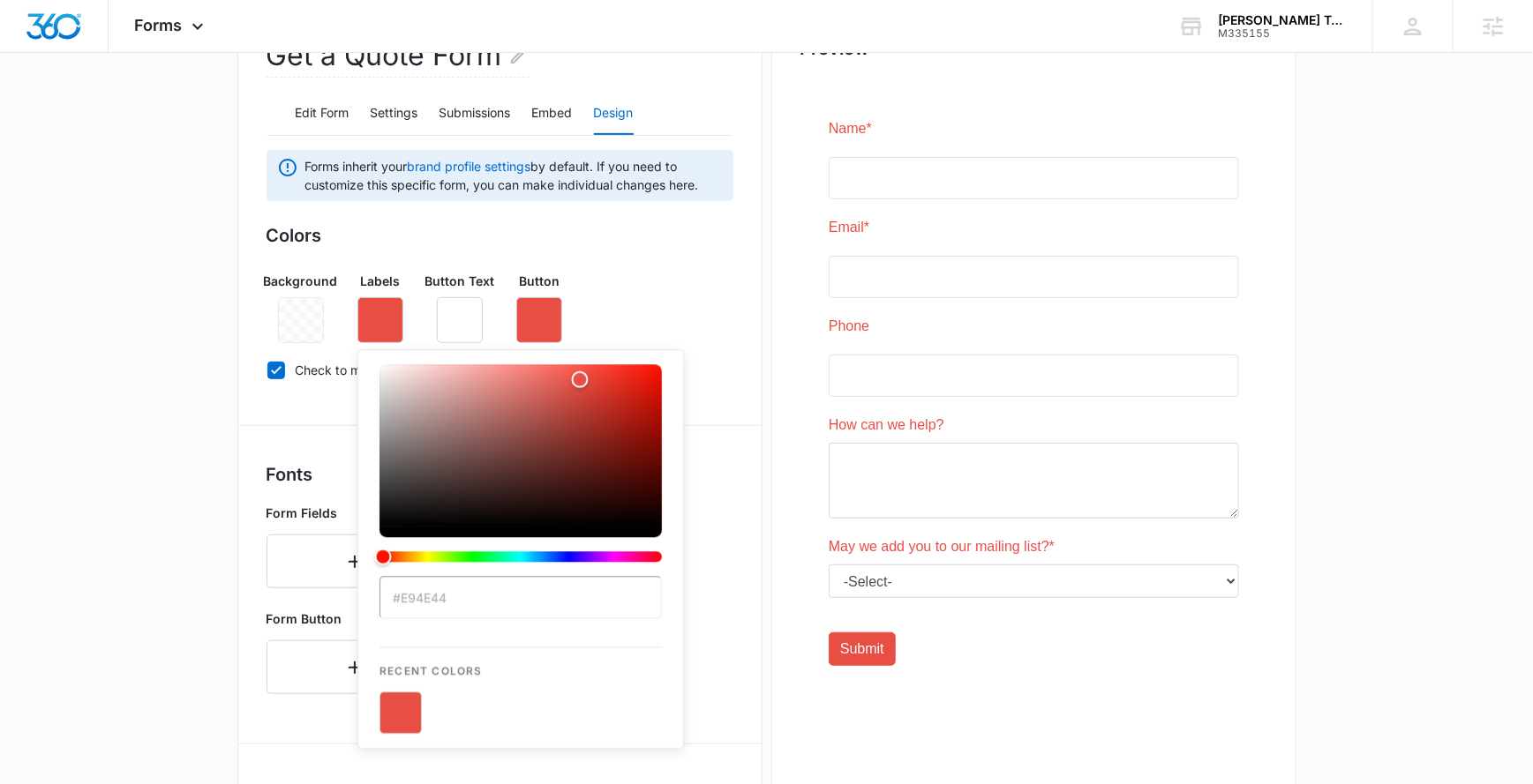
paste input "e6033"
type input "#ee6033"
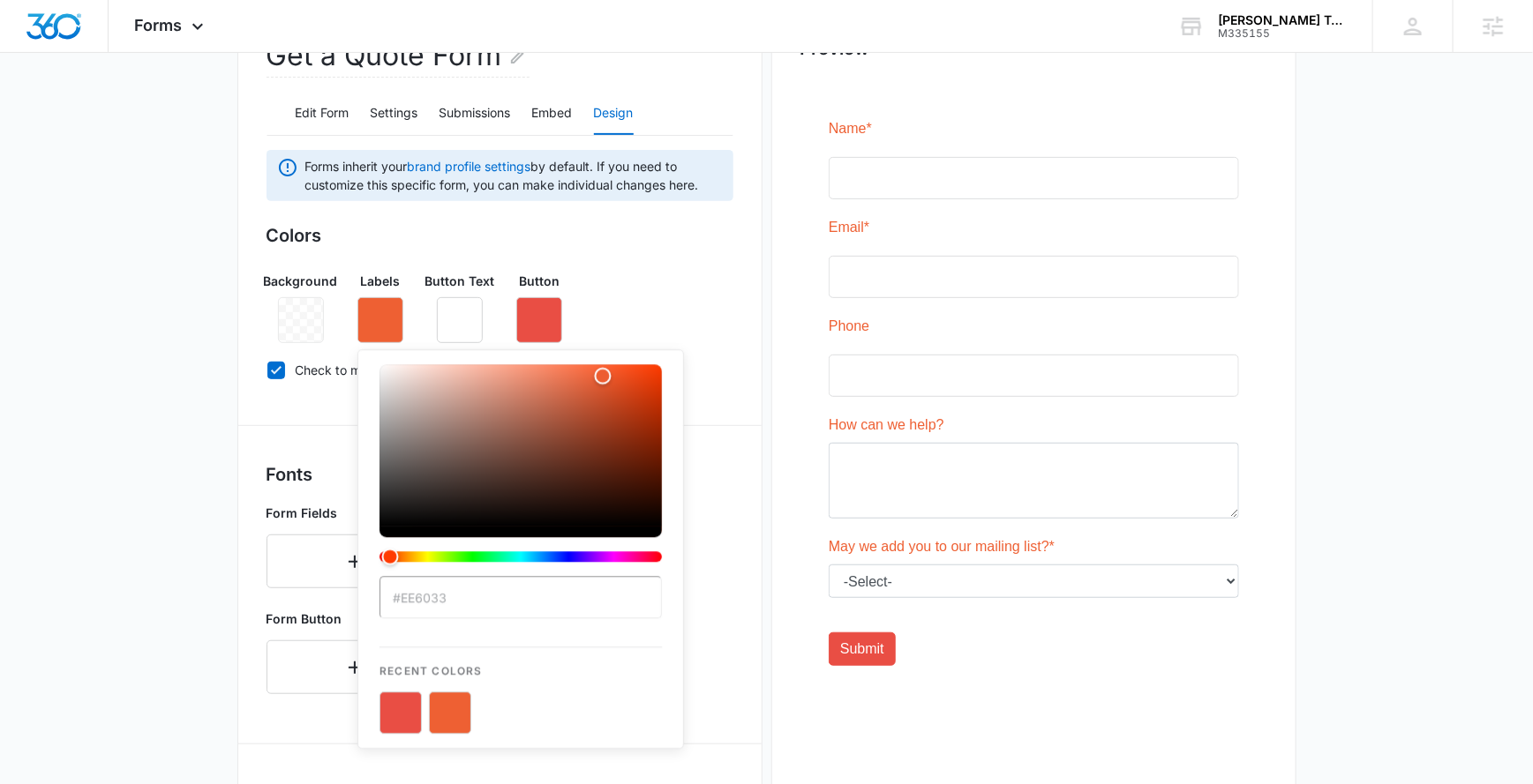
click at [660, 304] on div "Background Labels #ee6033 Recent Colors Button Text Button" at bounding box center [500, 300] width 467 height 86
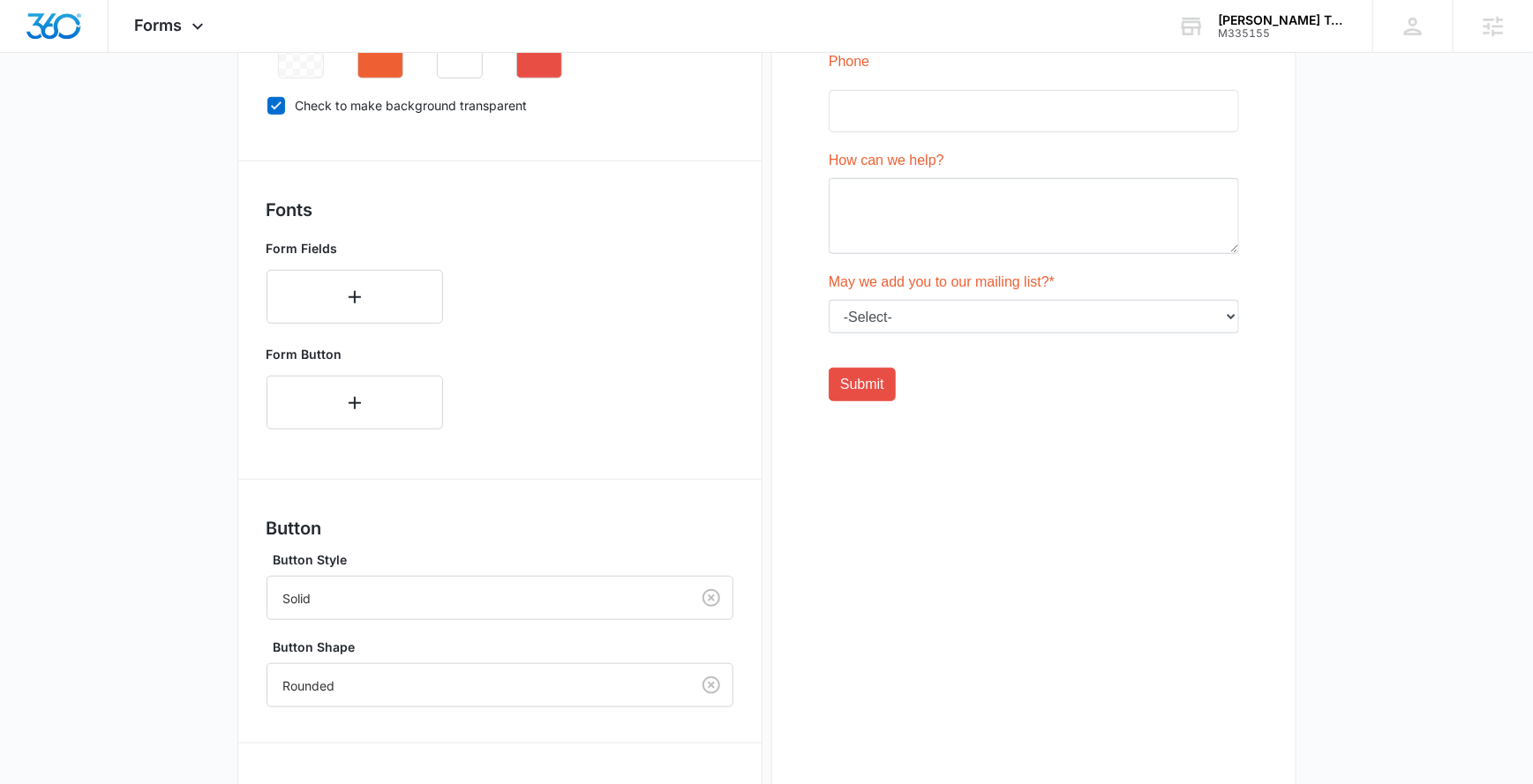
scroll to position [643, 0]
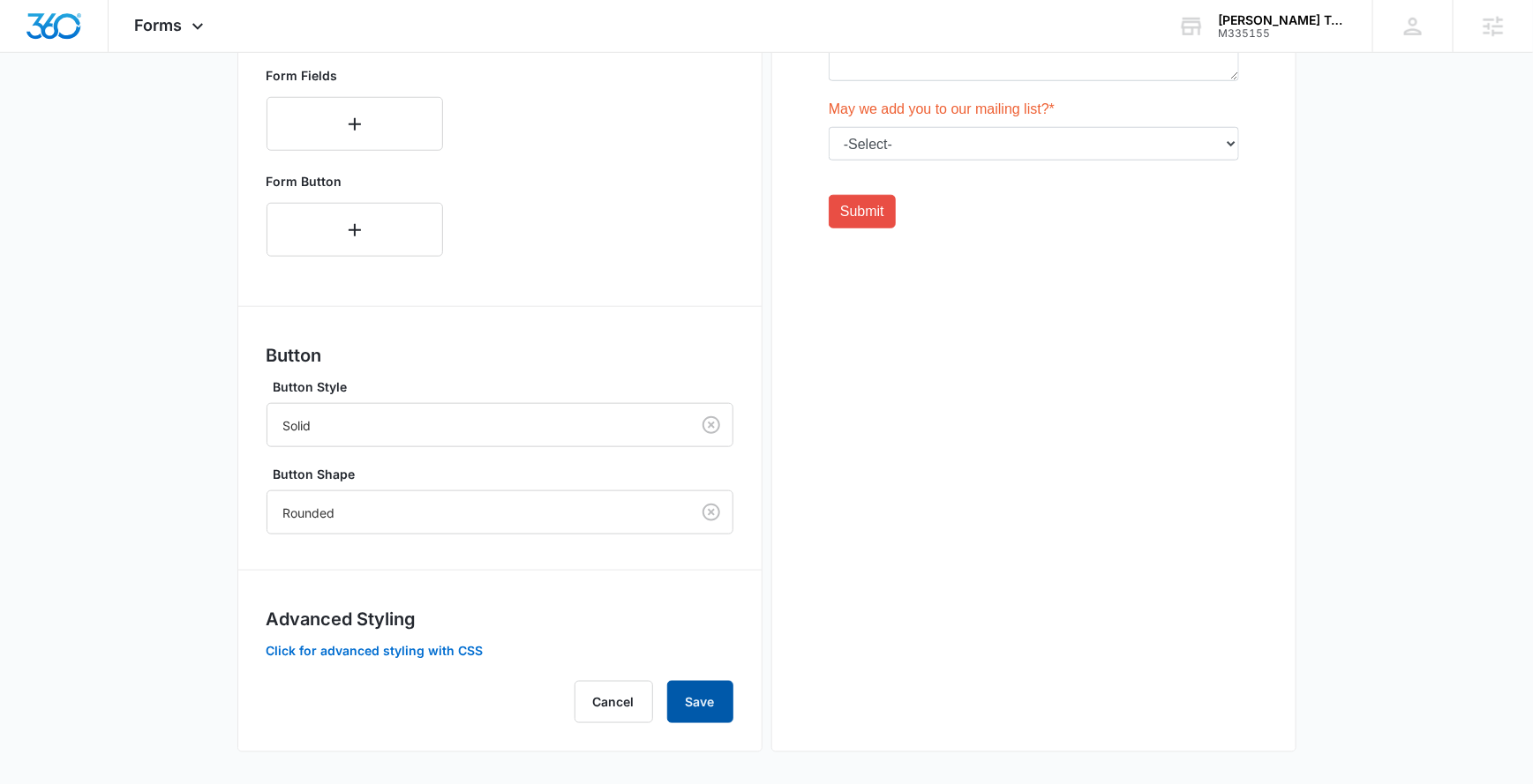
click at [718, 695] on button "Save" at bounding box center [700, 702] width 66 height 42
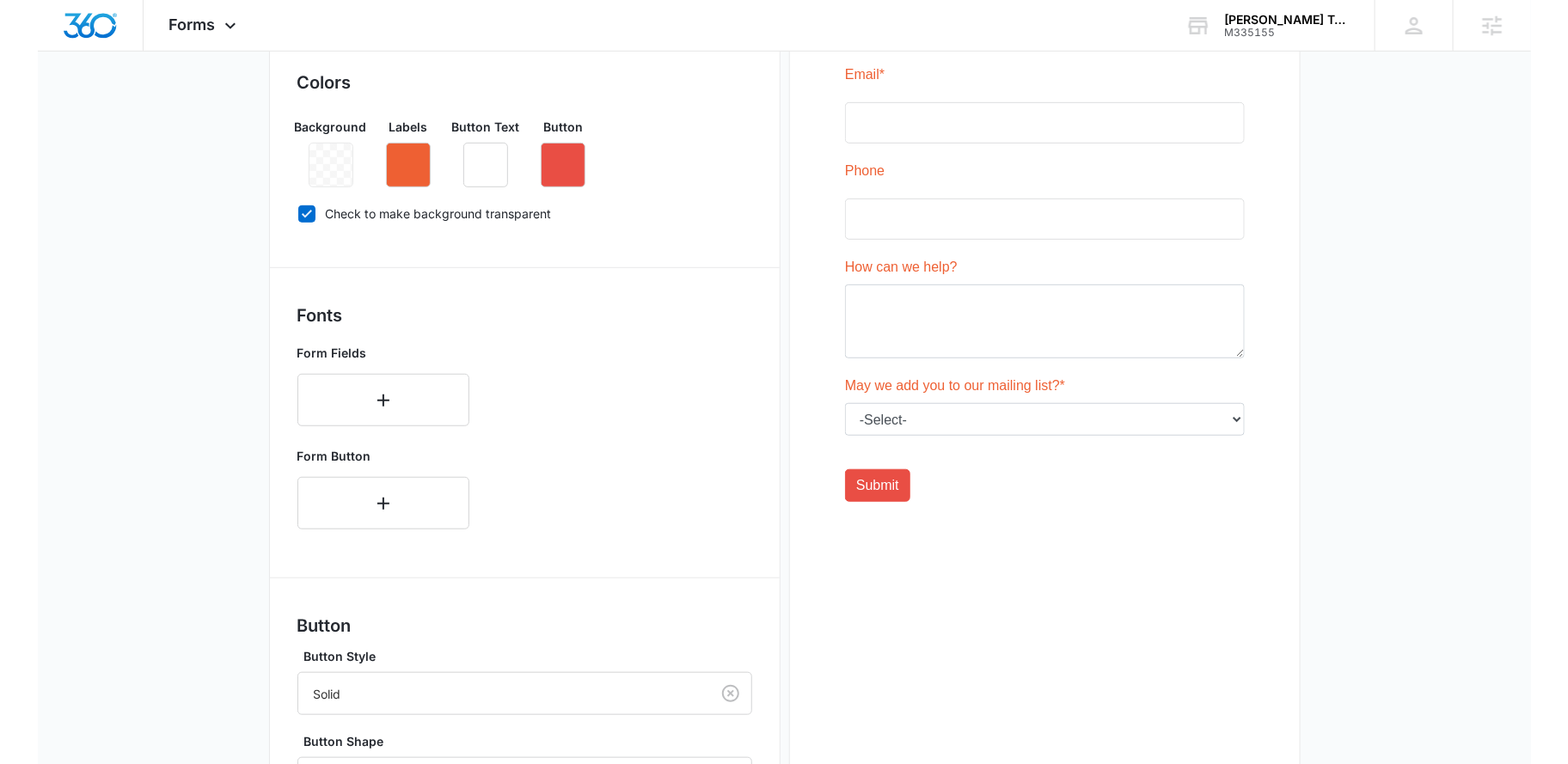
scroll to position [0, 0]
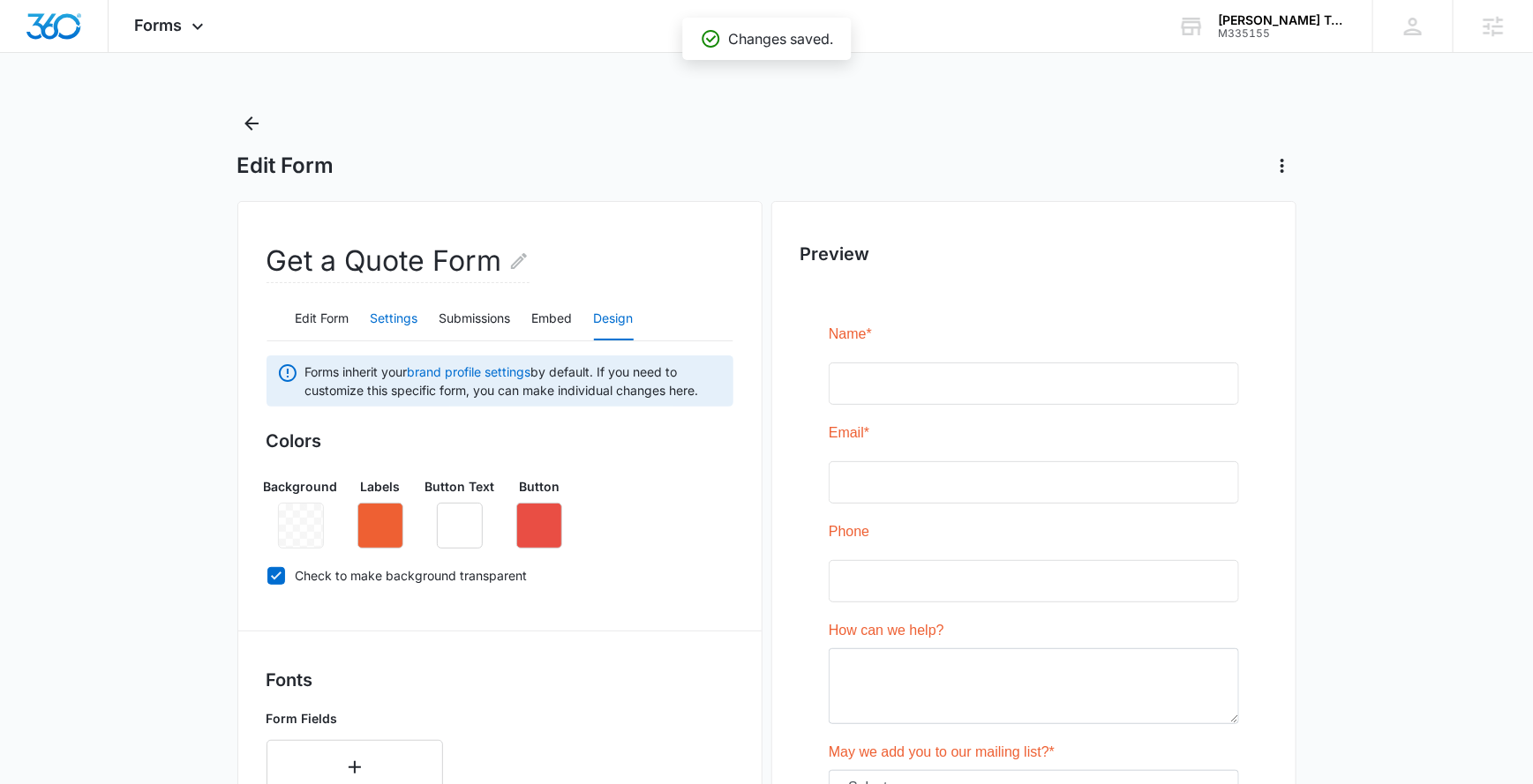
click at [399, 321] on button "Settings" at bounding box center [394, 320] width 47 height 42
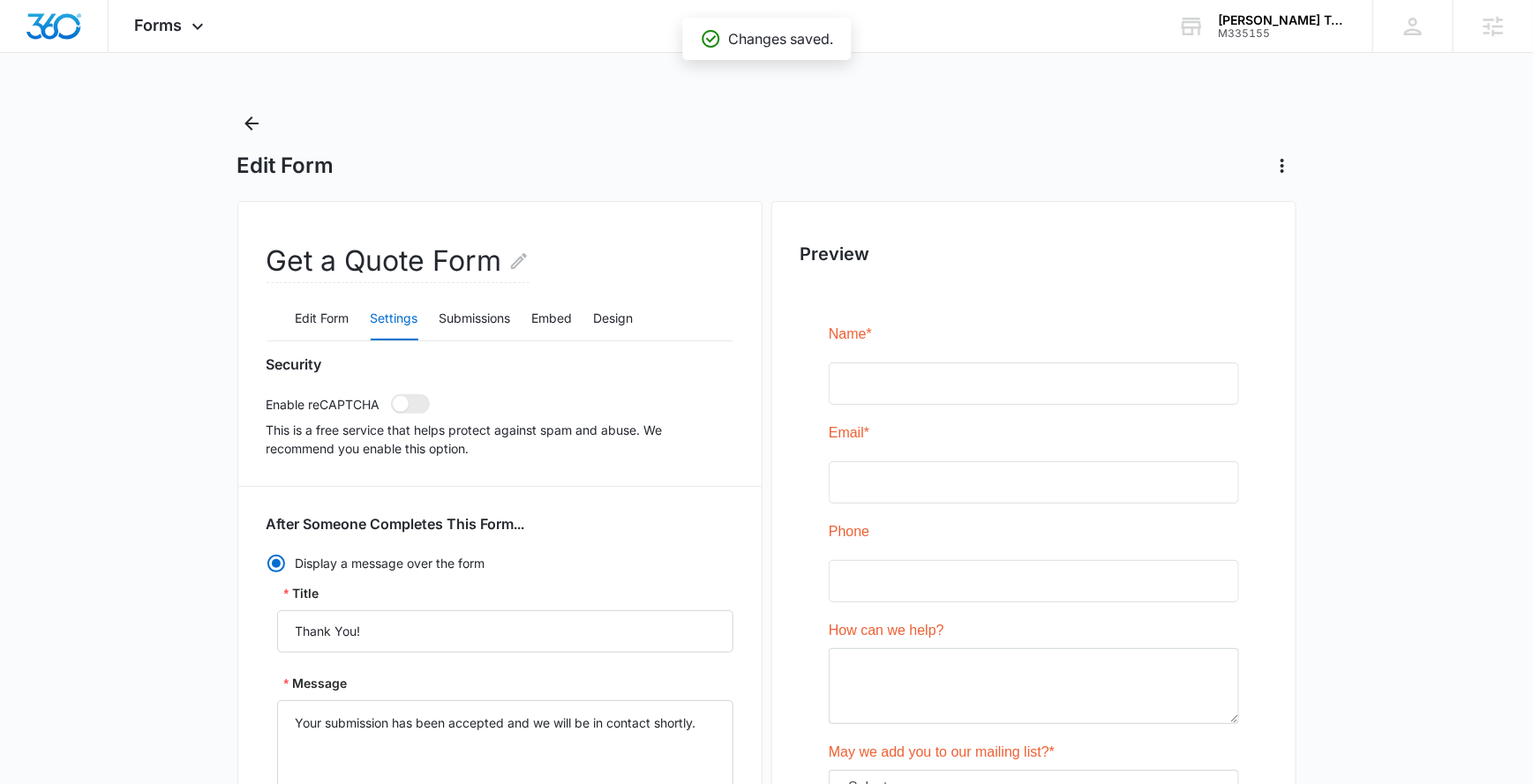
click at [519, 321] on div "Edit Form Settings Submissions Embed Design" at bounding box center [500, 320] width 467 height 44
click at [553, 321] on button "Embed" at bounding box center [552, 320] width 40 height 42
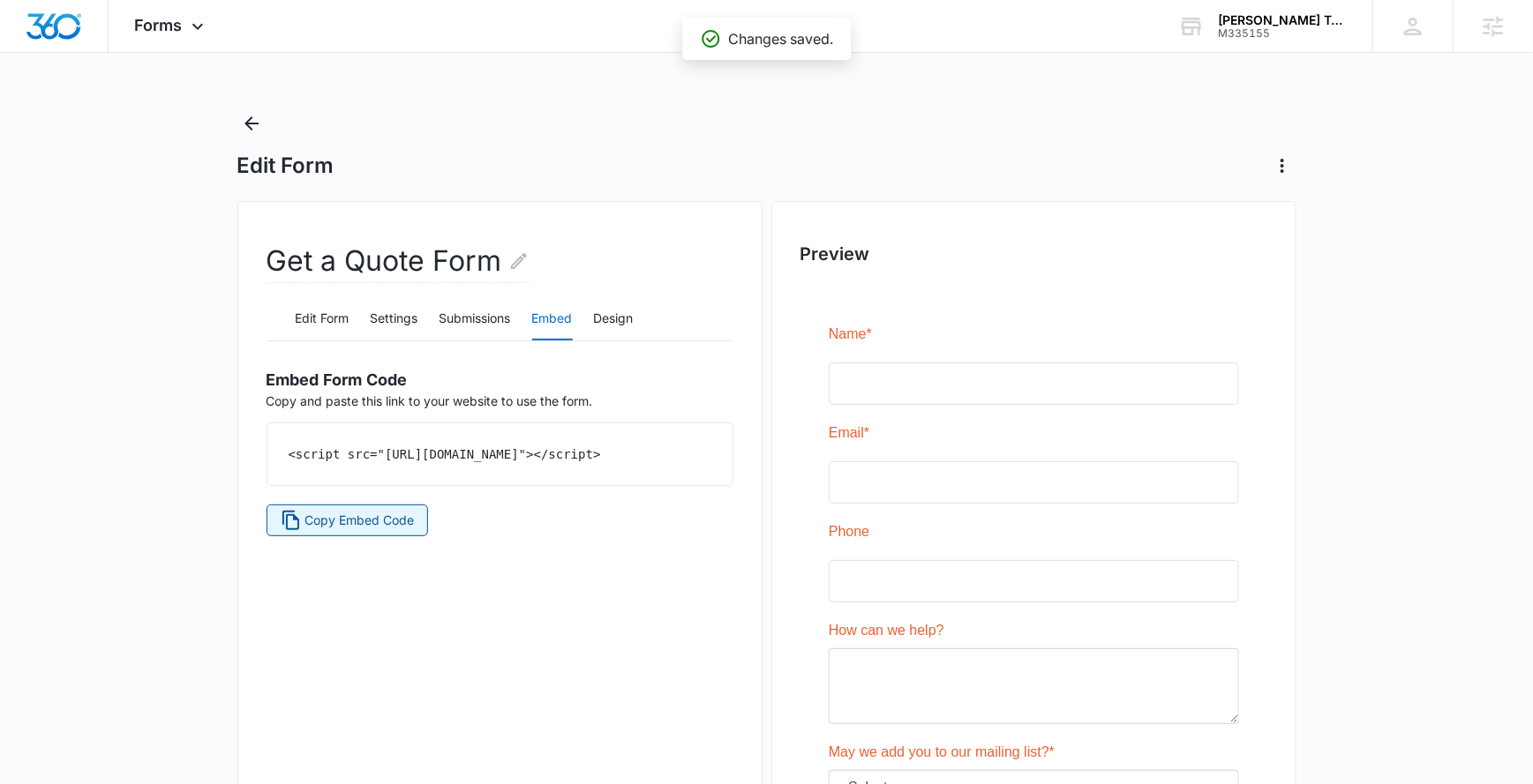
click at [383, 530] on span "Copy Embed Code" at bounding box center [359, 520] width 110 height 19
